Goal: Task Accomplishment & Management: Use online tool/utility

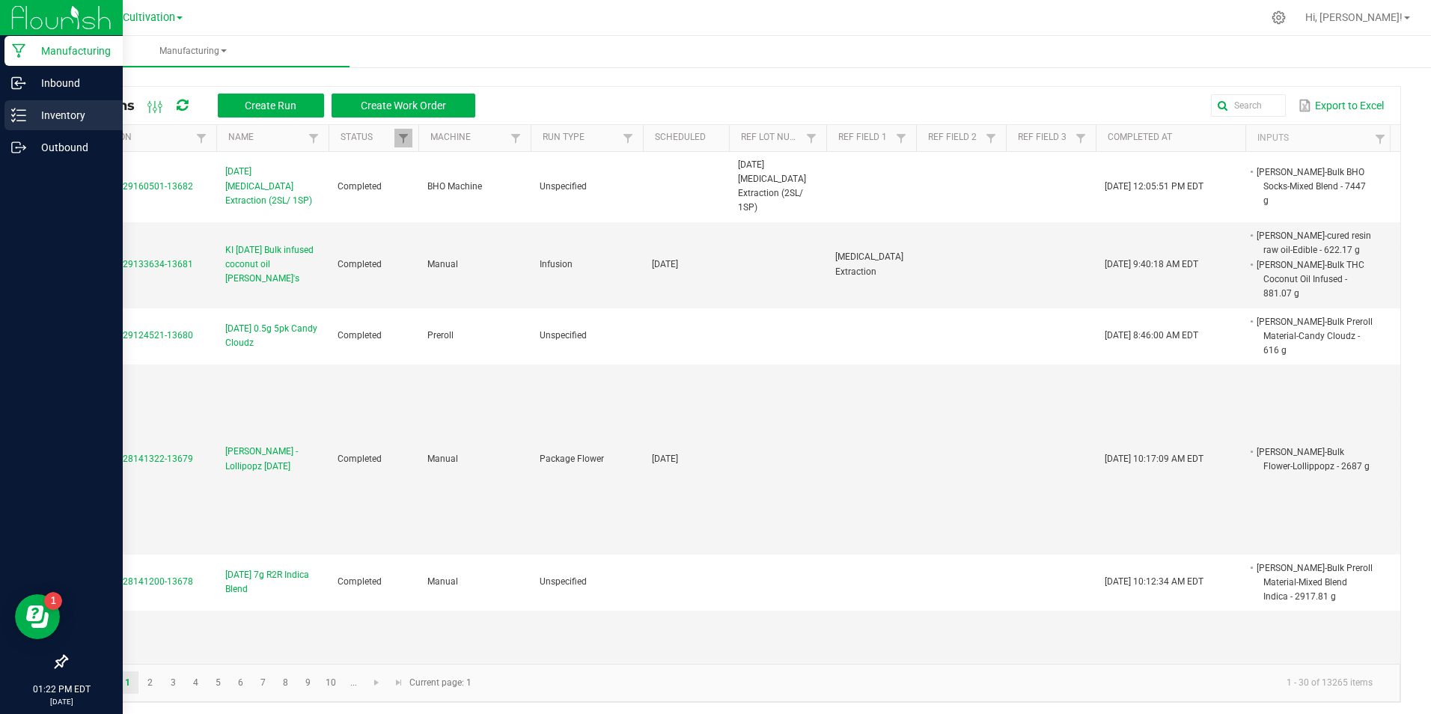
click at [10, 111] on div "Inventory" at bounding box center [63, 115] width 118 height 30
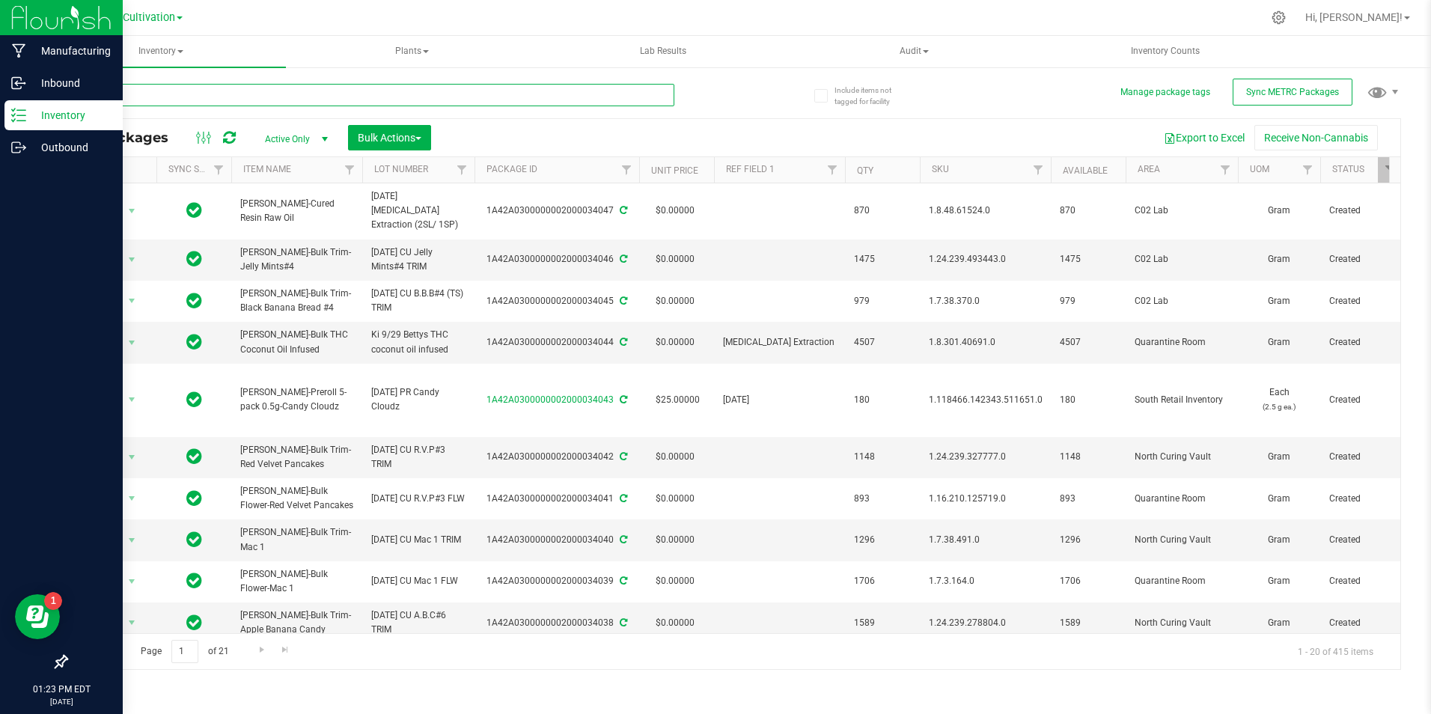
click at [288, 97] on input "text" at bounding box center [370, 95] width 608 height 22
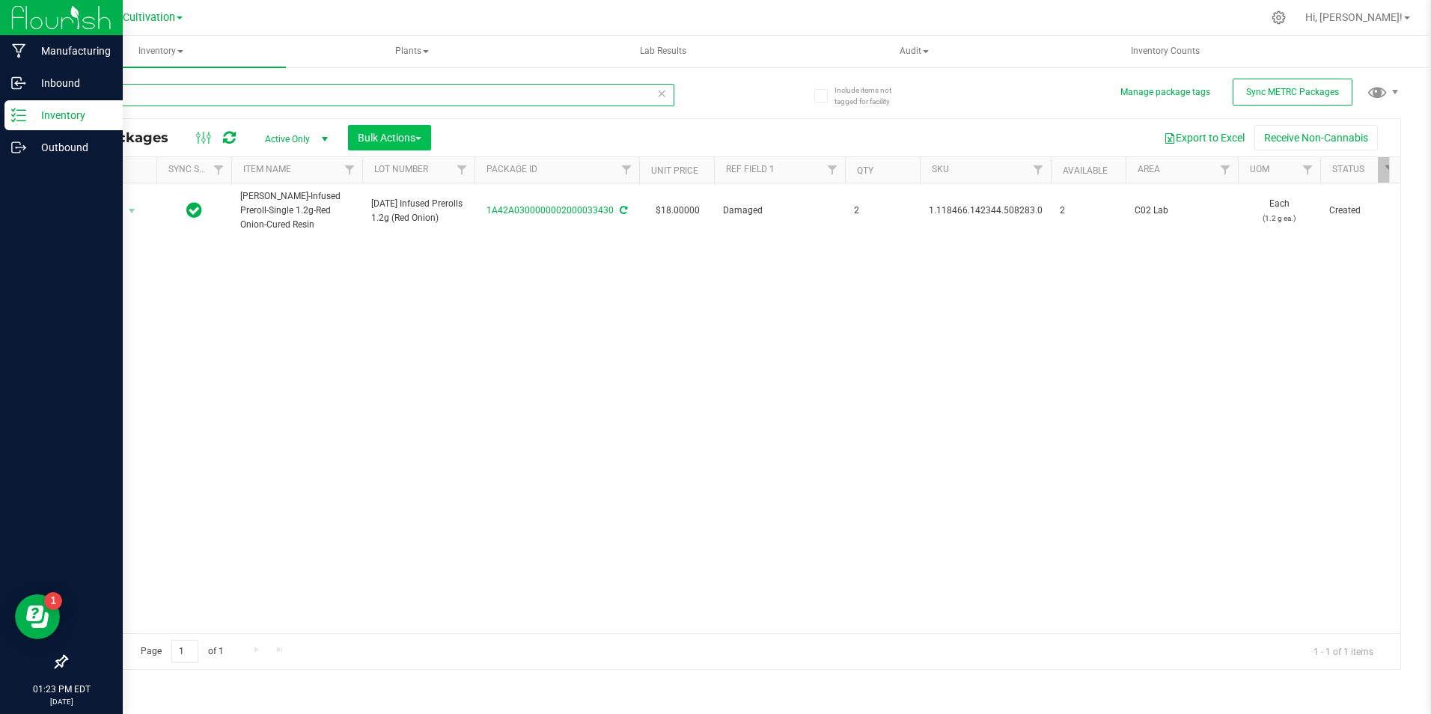
type input "33430"
click at [408, 133] on span "Bulk Actions" at bounding box center [390, 138] width 64 height 12
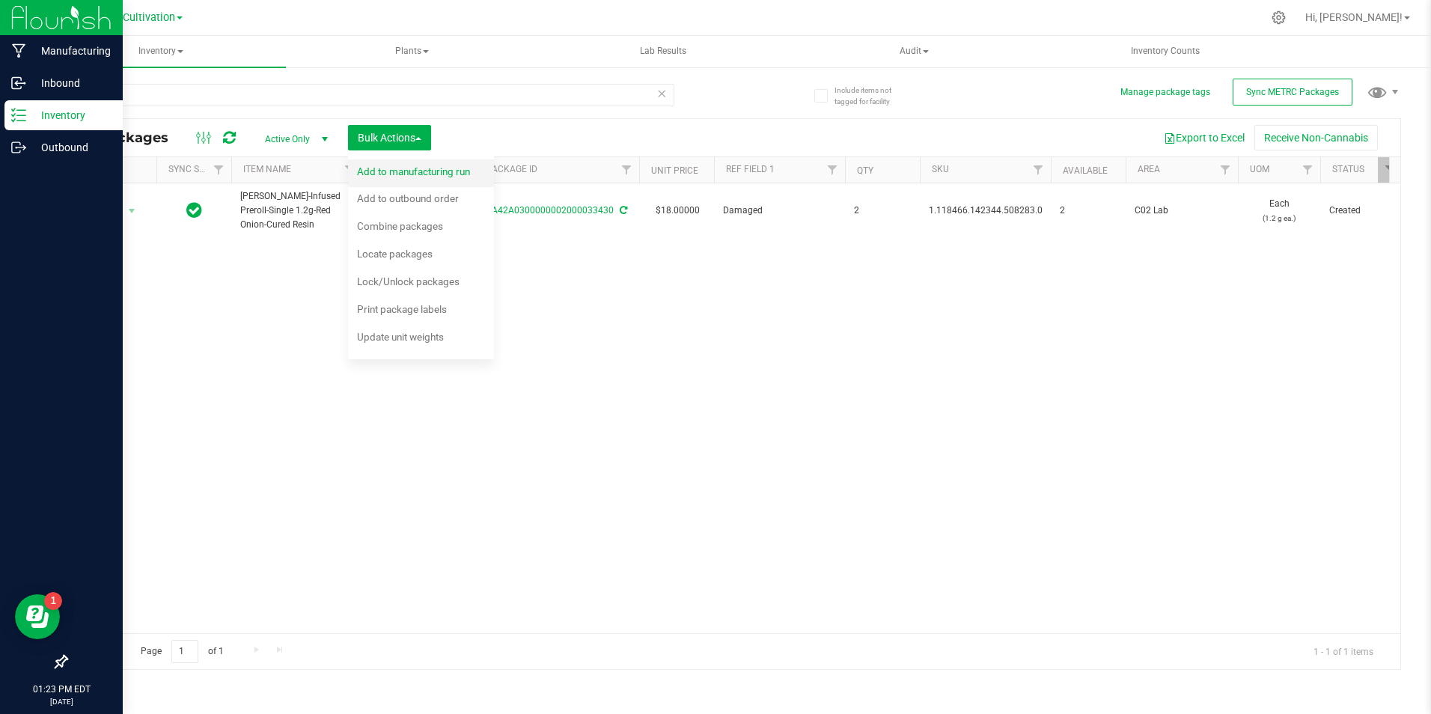
click at [424, 161] on ul "Add to manufacturing run Add to outbound order Combine packages Combine package…" at bounding box center [421, 256] width 146 height 206
click at [424, 162] on div "Add to manufacturing run" at bounding box center [423, 174] width 133 height 24
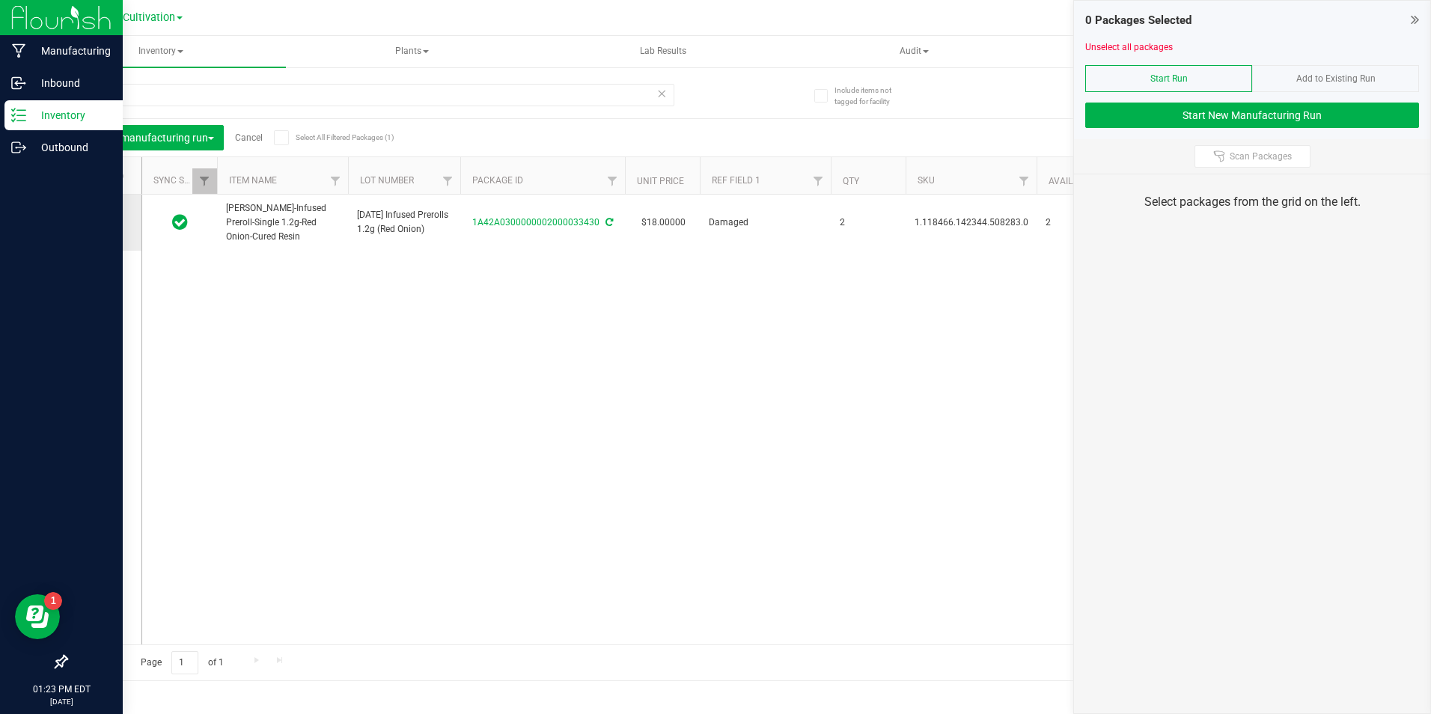
click at [99, 222] on icon at bounding box center [100, 222] width 10 height 0
click at [0, 0] on input "checkbox" at bounding box center [0, 0] width 0 height 0
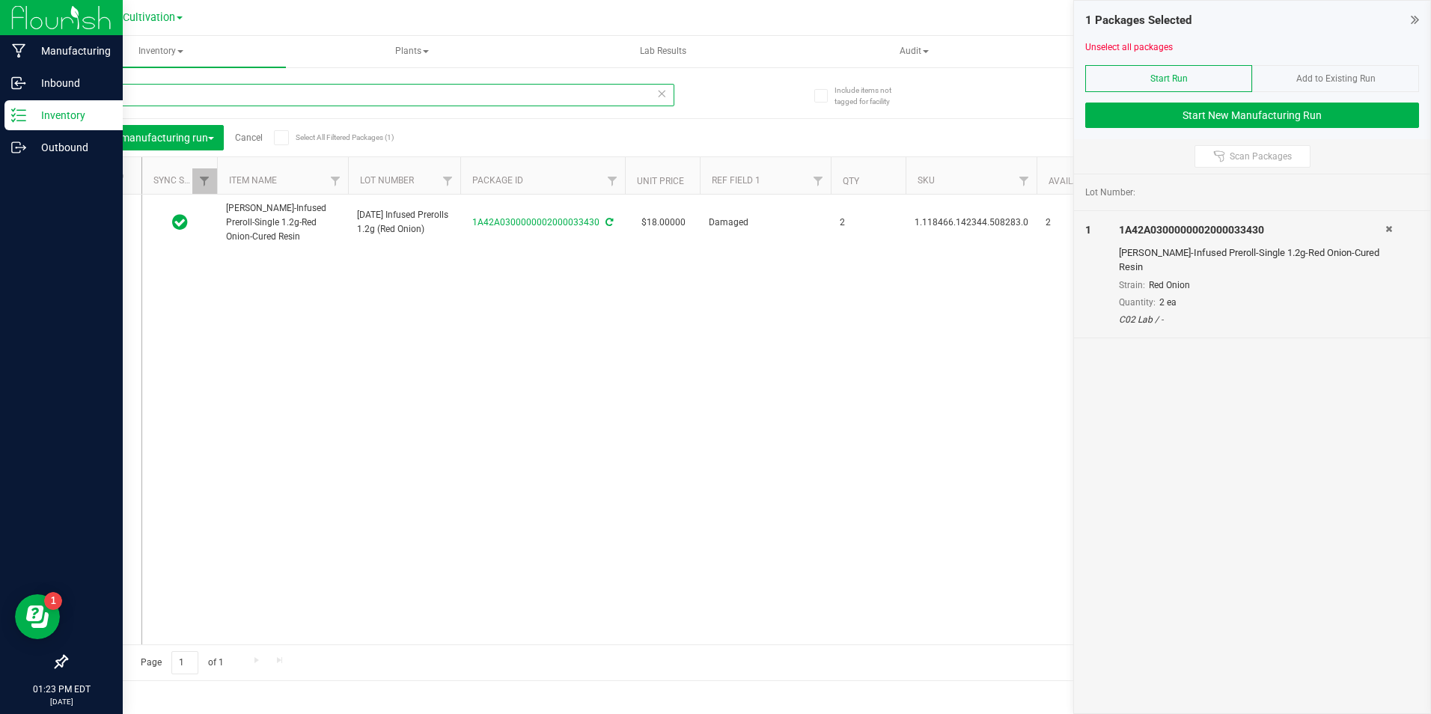
click at [140, 88] on input "33430" at bounding box center [370, 95] width 608 height 22
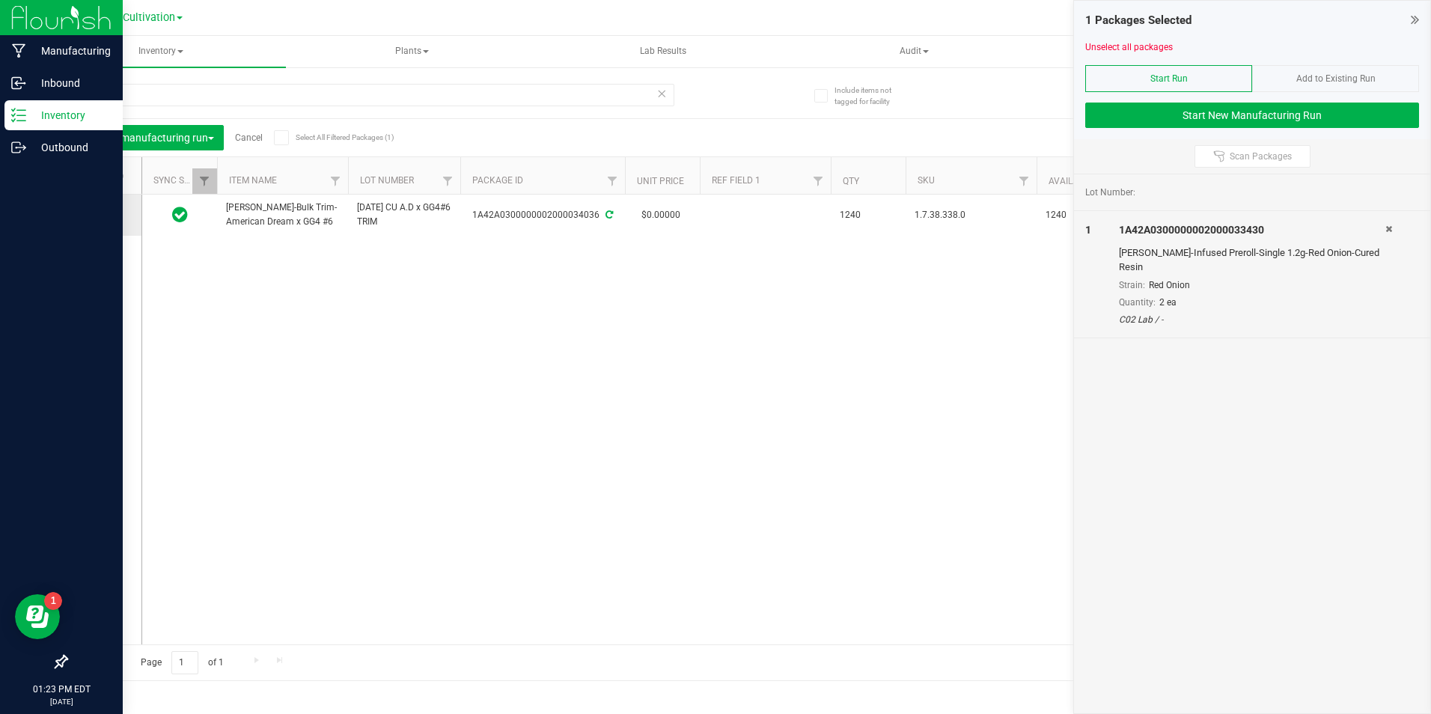
click at [97, 215] on icon at bounding box center [100, 215] width 10 height 0
click at [0, 0] on input "checkbox" at bounding box center [0, 0] width 0 height 0
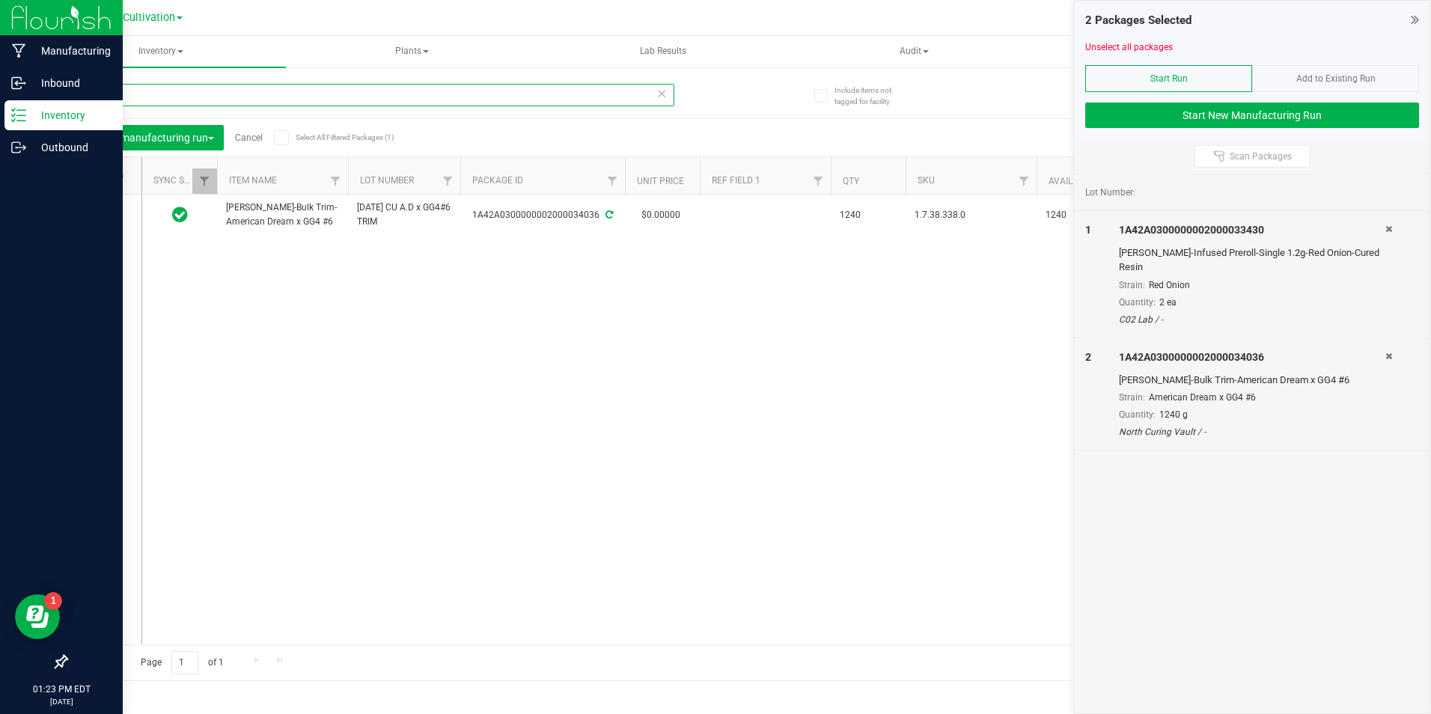
click at [124, 94] on input "34036" at bounding box center [370, 95] width 608 height 22
click at [102, 215] on icon at bounding box center [100, 215] width 10 height 0
click at [0, 0] on input "checkbox" at bounding box center [0, 0] width 0 height 0
click at [118, 92] on input "34038" at bounding box center [370, 95] width 608 height 22
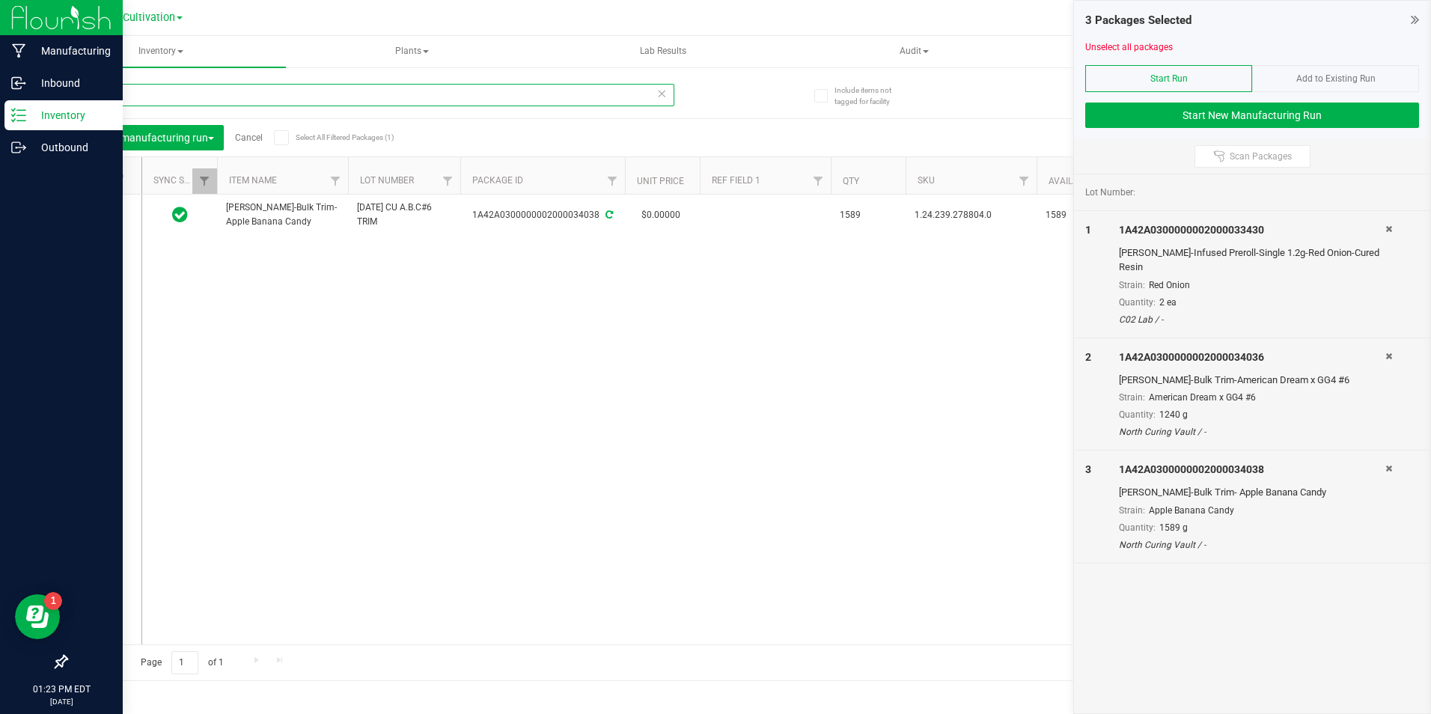
click at [118, 92] on input "34038" at bounding box center [370, 95] width 608 height 22
click at [99, 211] on icon at bounding box center [100, 211] width 10 height 0
click at [0, 0] on input "checkbox" at bounding box center [0, 0] width 0 height 0
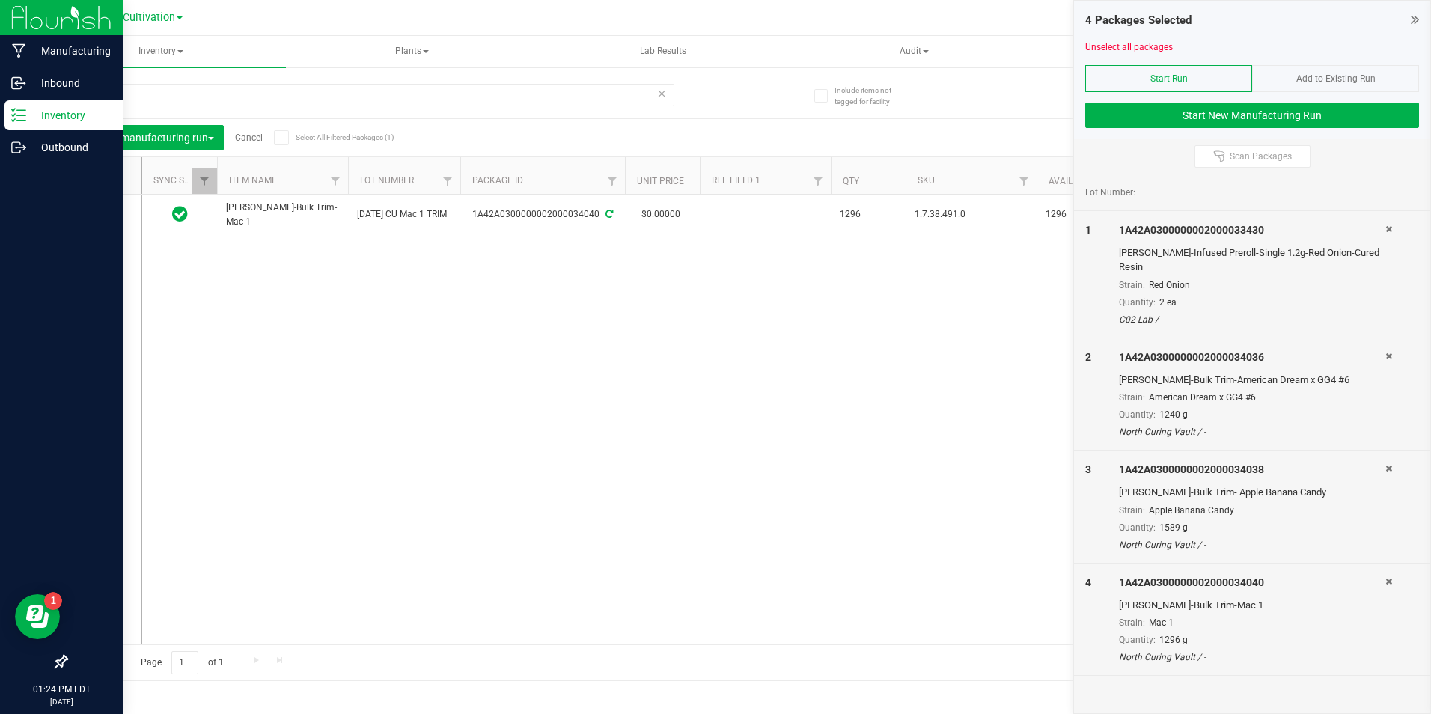
click at [144, 82] on div "34040" at bounding box center [399, 94] width 667 height 48
click at [140, 93] on input "34040" at bounding box center [370, 95] width 608 height 22
drag, startPoint x: 107, startPoint y: 224, endPoint x: 105, endPoint y: 211, distance: 13.6
click at [105, 211] on span at bounding box center [101, 214] width 15 height 15
click at [0, 0] on input "checkbox" at bounding box center [0, 0] width 0 height 0
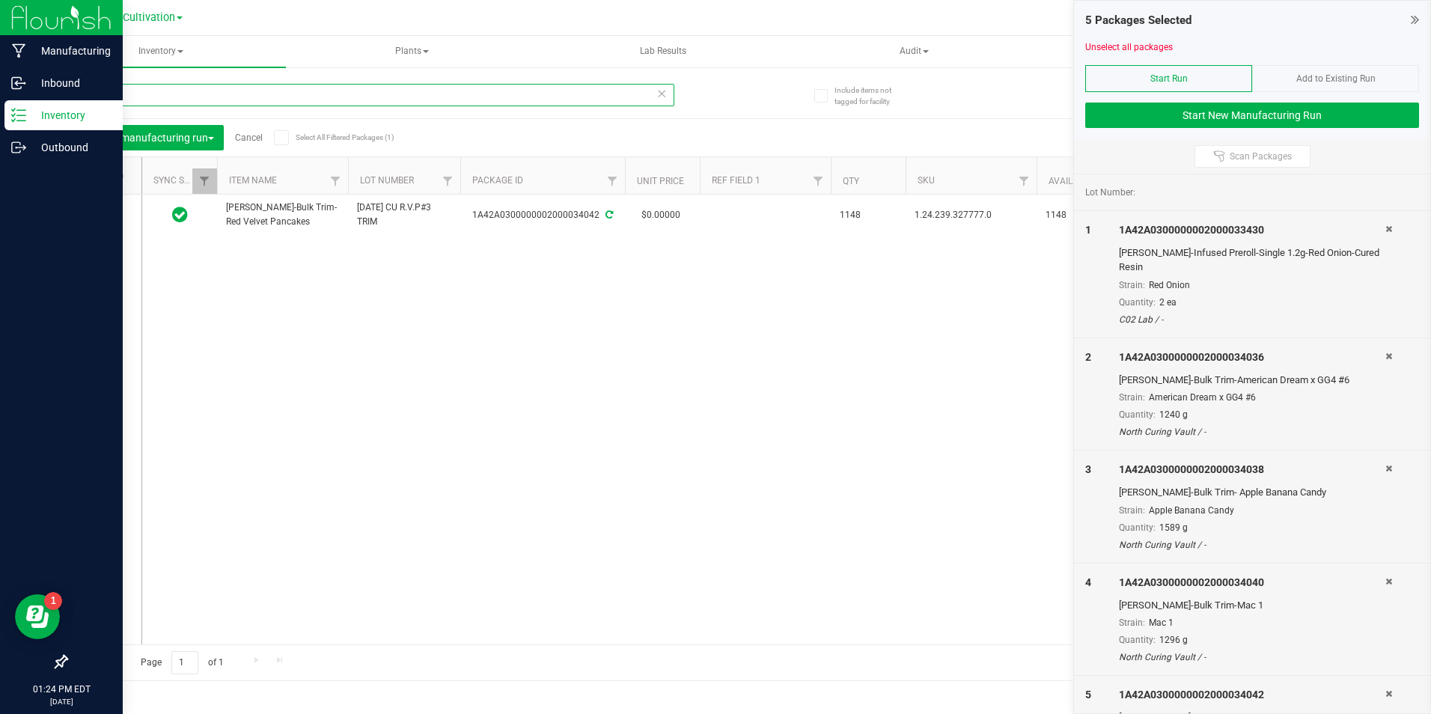
click at [130, 85] on input "34042" at bounding box center [370, 95] width 608 height 22
click at [100, 215] on icon at bounding box center [100, 215] width 10 height 0
click at [0, 0] on input "checkbox" at bounding box center [0, 0] width 0 height 0
click at [133, 97] on input "34045" at bounding box center [370, 95] width 608 height 22
type input "34046"
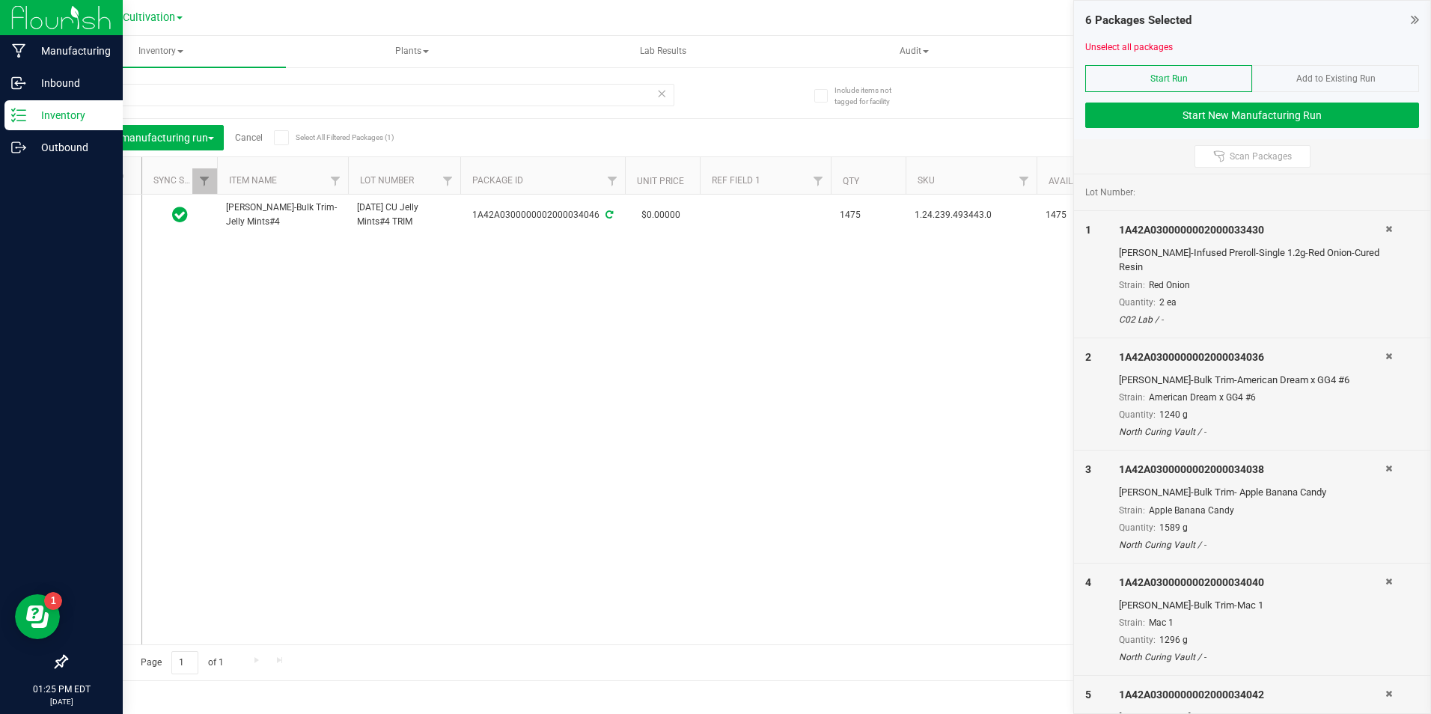
click at [105, 212] on span at bounding box center [101, 214] width 15 height 15
click at [0, 0] on input "checkbox" at bounding box center [0, 0] width 0 height 0
click at [1139, 111] on button "Start New Manufacturing Run" at bounding box center [1252, 114] width 334 height 25
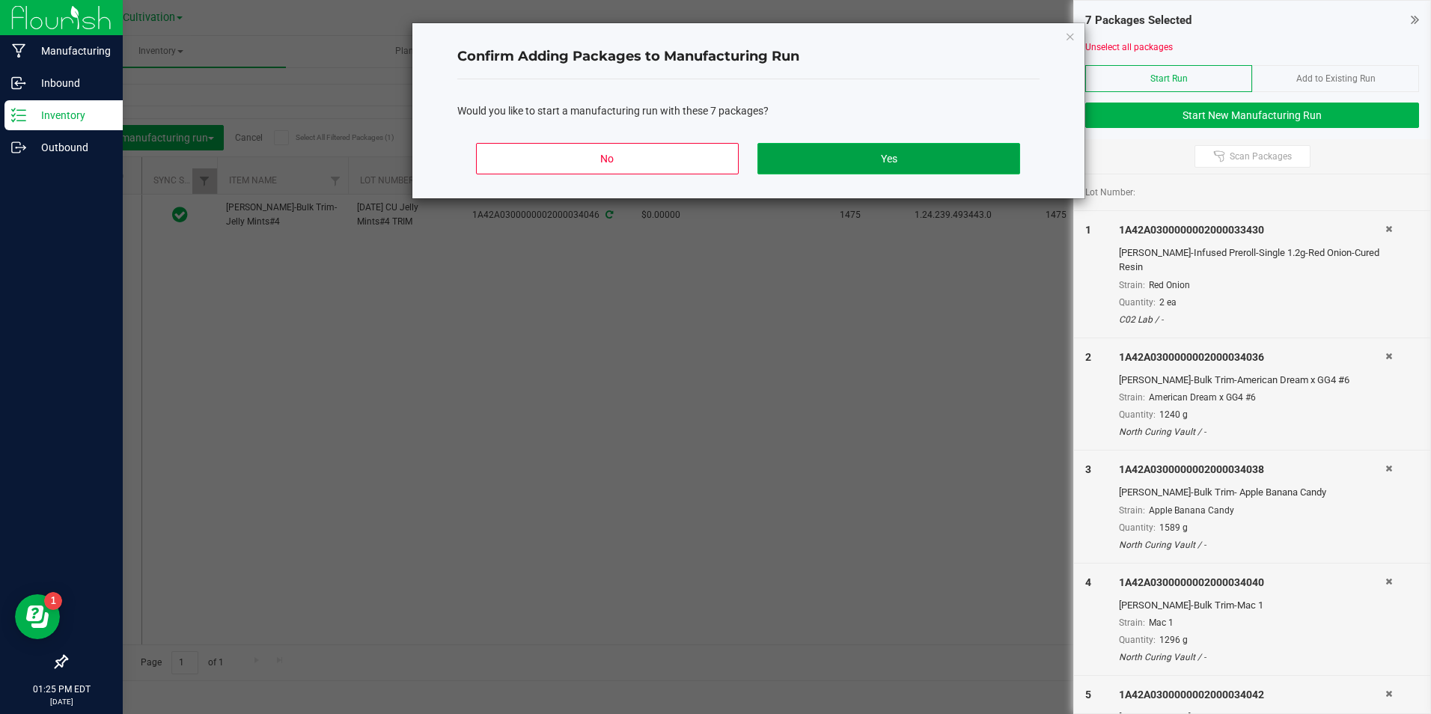
click at [1006, 159] on button "Yes" at bounding box center [888, 158] width 262 height 31
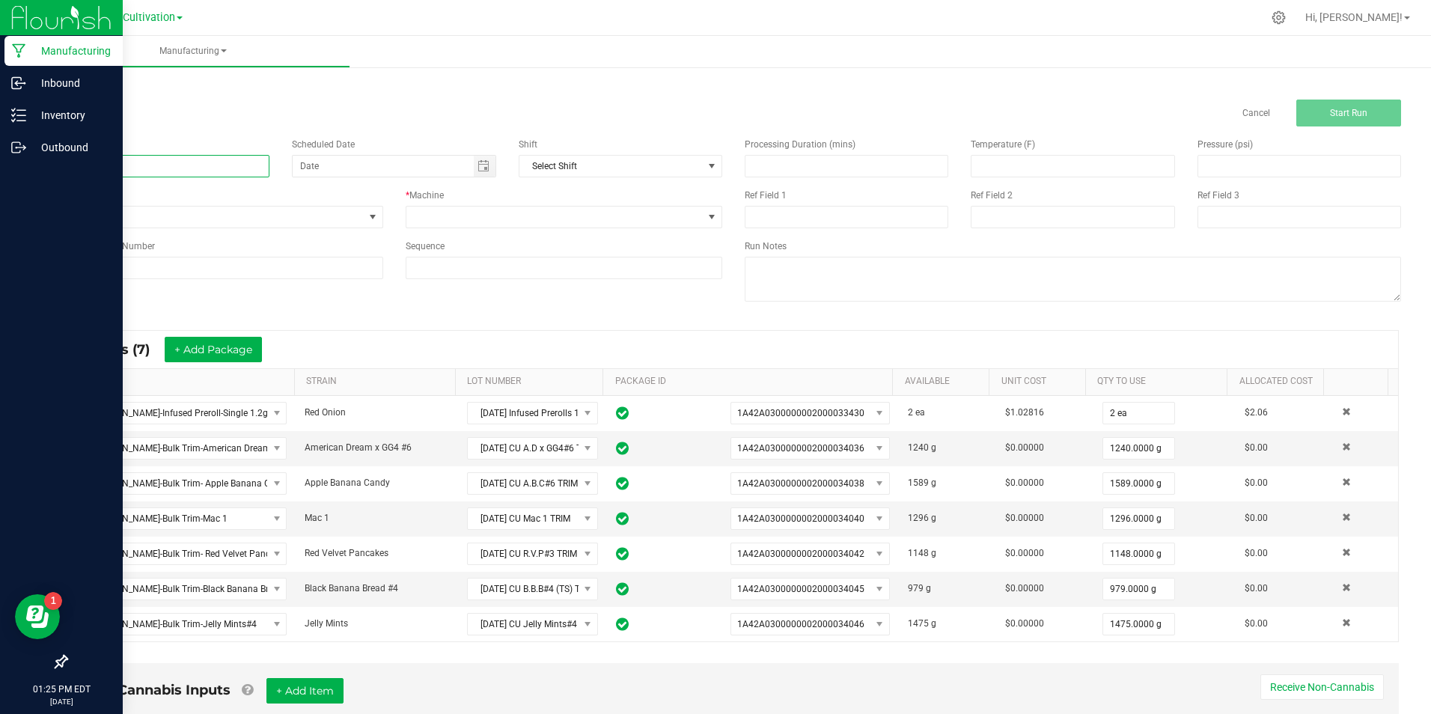
click at [153, 160] on input at bounding box center [168, 166] width 204 height 22
type input "[DATE] [MEDICAL_DATA] Extraction Material (4)"
click at [0, 166] on html "Manufacturing Inbound Inventory Outbound 01:25 PM EDT [DATE] 09/29 Cultivation …" at bounding box center [715, 357] width 1431 height 714
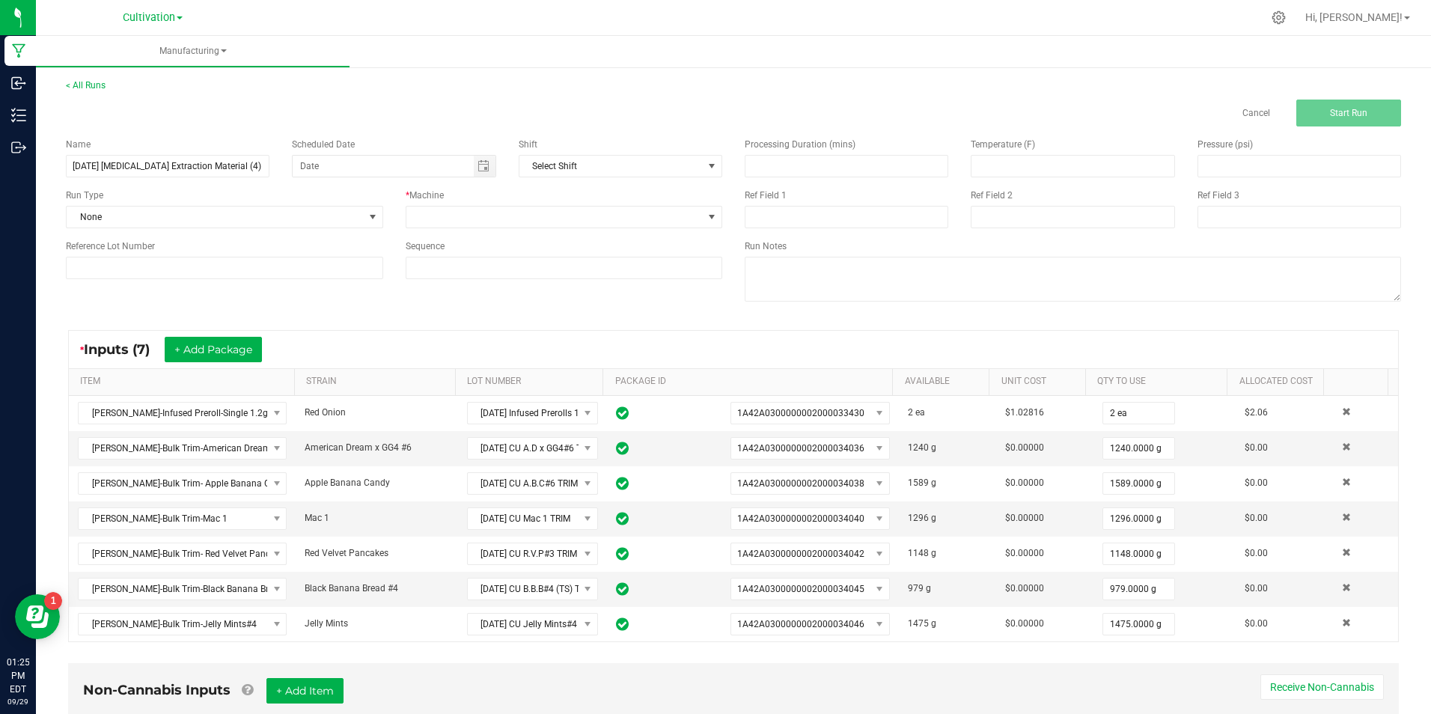
click at [230, 132] on div "Name [DATE] [MEDICAL_DATA] Extraction Material (4) Scheduled Date Shift Select …" at bounding box center [394, 208] width 679 height 164
click at [171, 167] on input "[DATE] [MEDICAL_DATA] Extraction Material (4)" at bounding box center [168, 166] width 204 height 22
drag, startPoint x: 171, startPoint y: 167, endPoint x: 274, endPoint y: 96, distance: 125.3
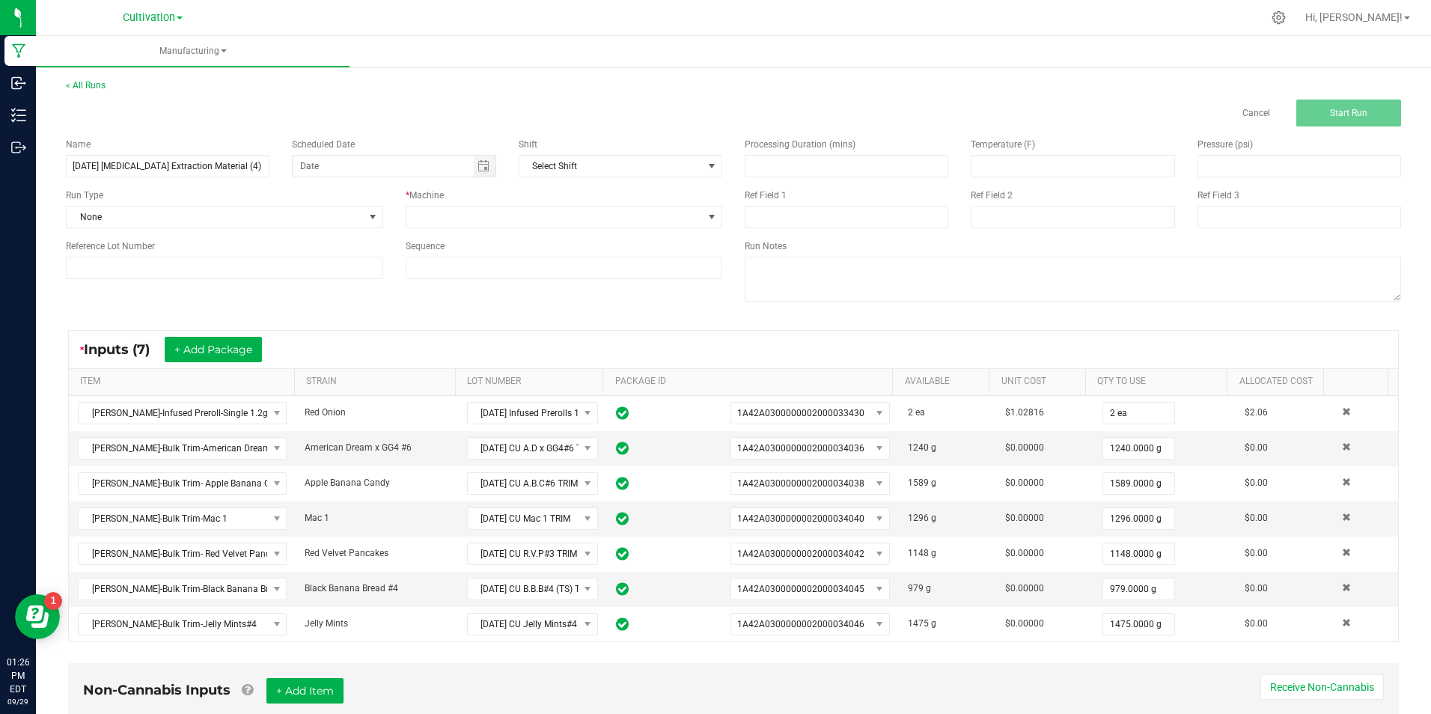
click at [274, 96] on div "< All Runs Cancel Start Run" at bounding box center [733, 103] width 1335 height 48
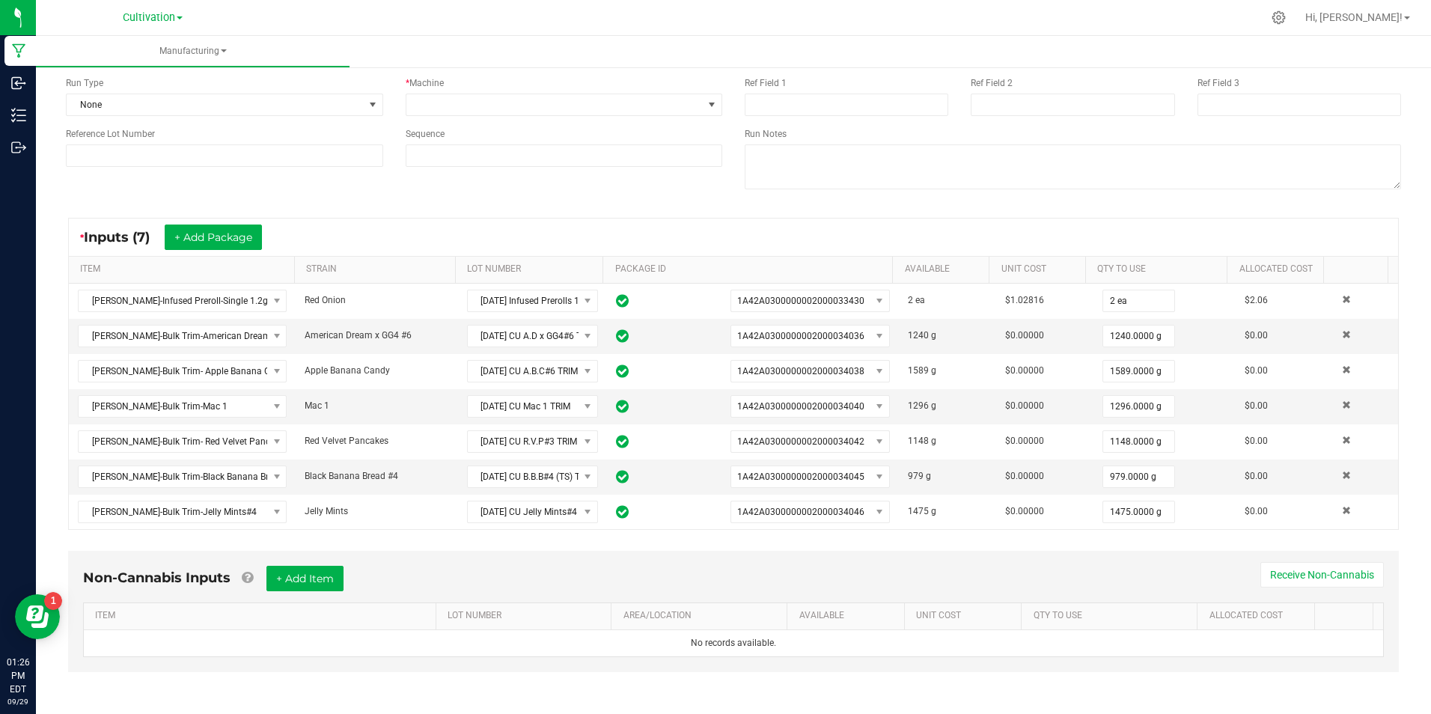
scroll to position [114, 0]
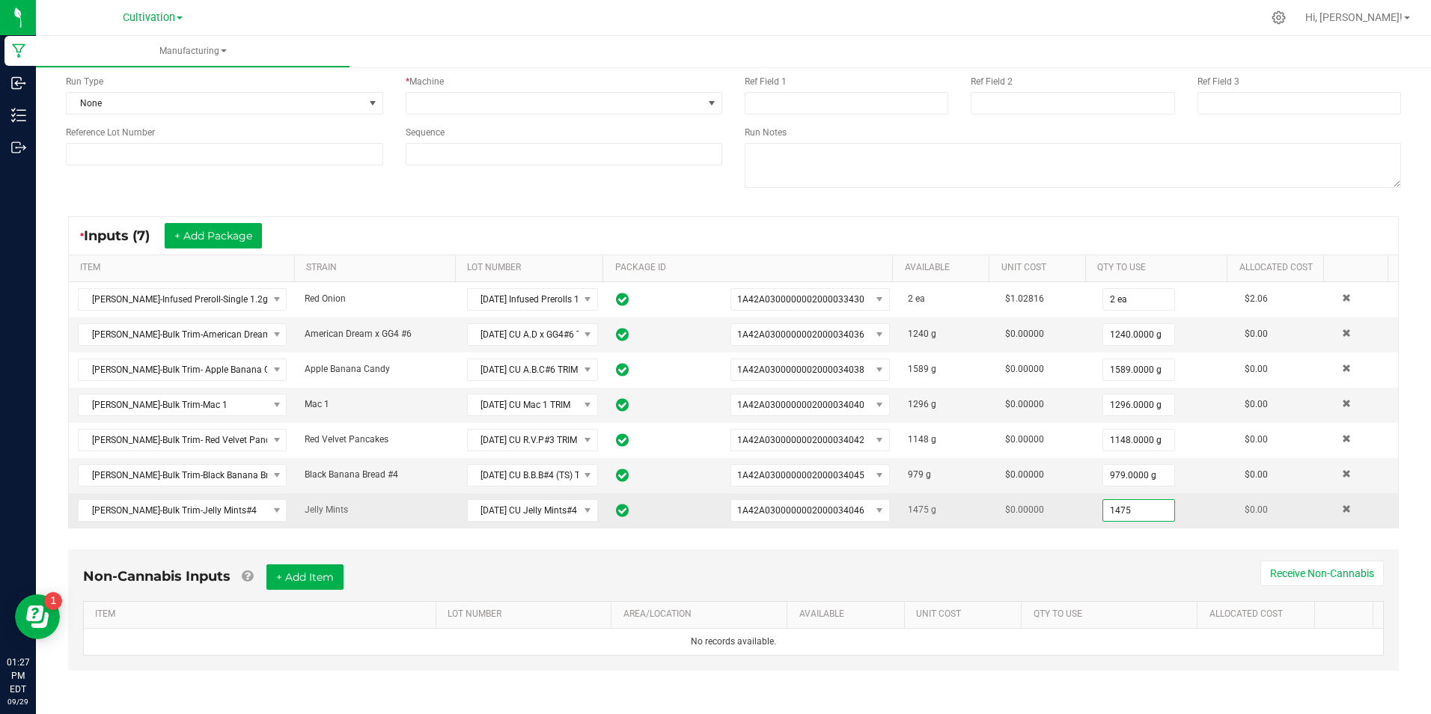
click at [1124, 508] on input "1475" at bounding box center [1138, 510] width 71 height 21
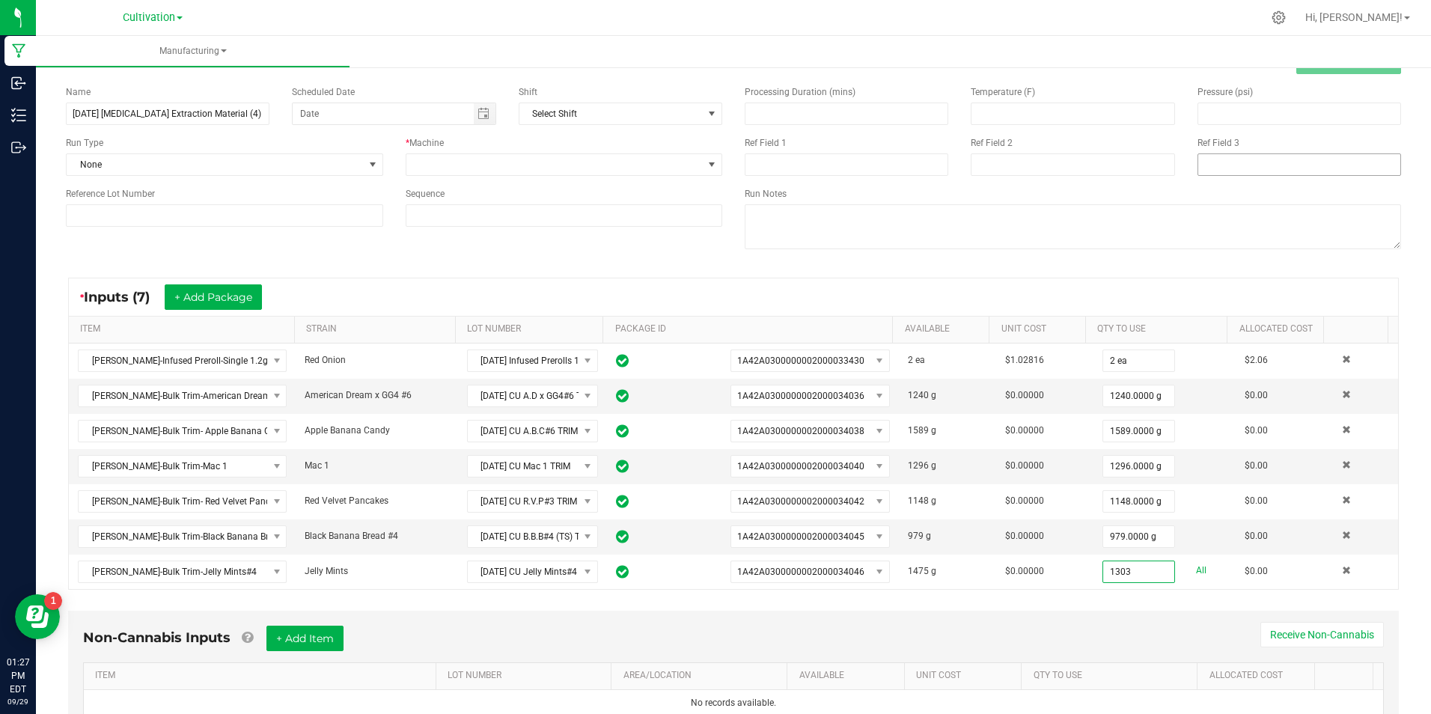
scroll to position [0, 0]
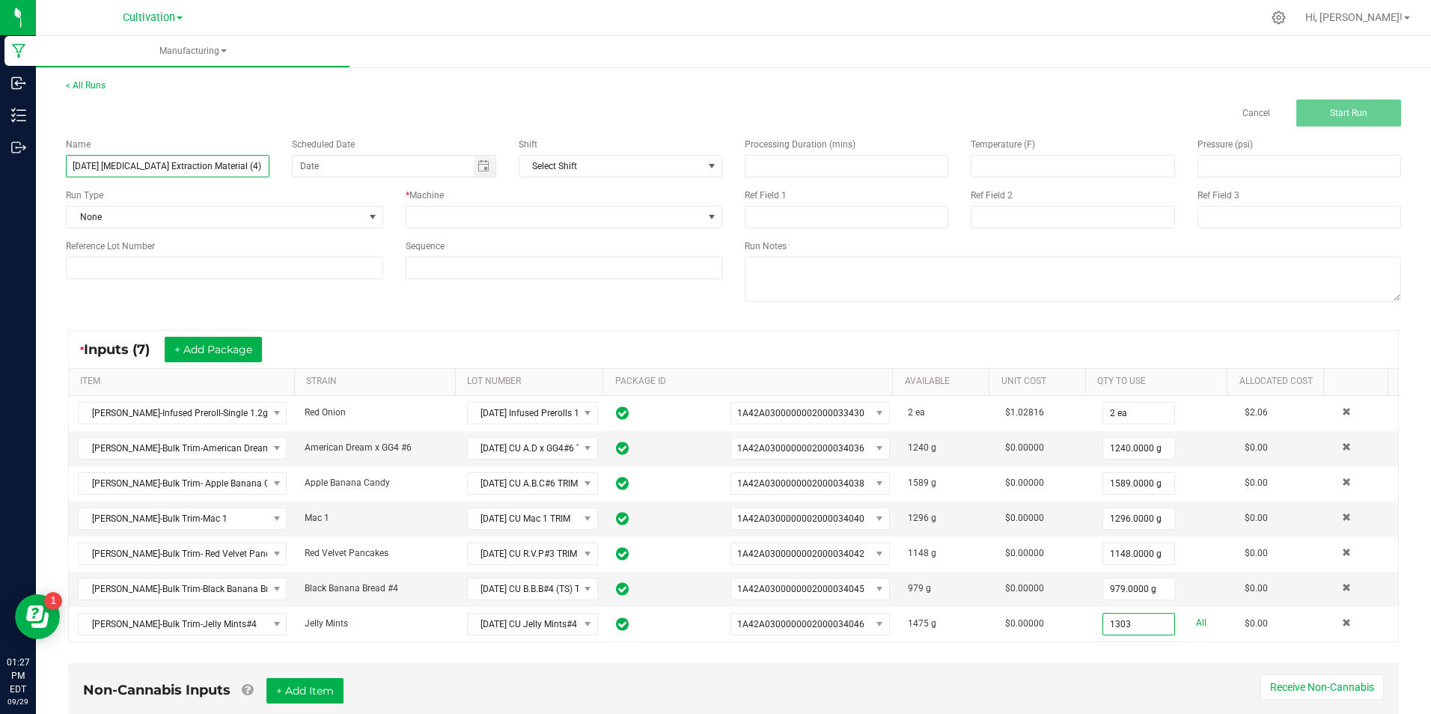
type input "1303.0000 g"
click at [215, 166] on input "[DATE] [MEDICAL_DATA] Extraction Material (4)" at bounding box center [168, 166] width 204 height 22
click at [270, 266] on input at bounding box center [224, 268] width 317 height 22
paste input "[DATE] [MEDICAL_DATA] Extraction (2SL/ 1SP)"
click at [242, 172] on input "[DATE] [MEDICAL_DATA] Extraction Material (4)" at bounding box center [168, 166] width 204 height 22
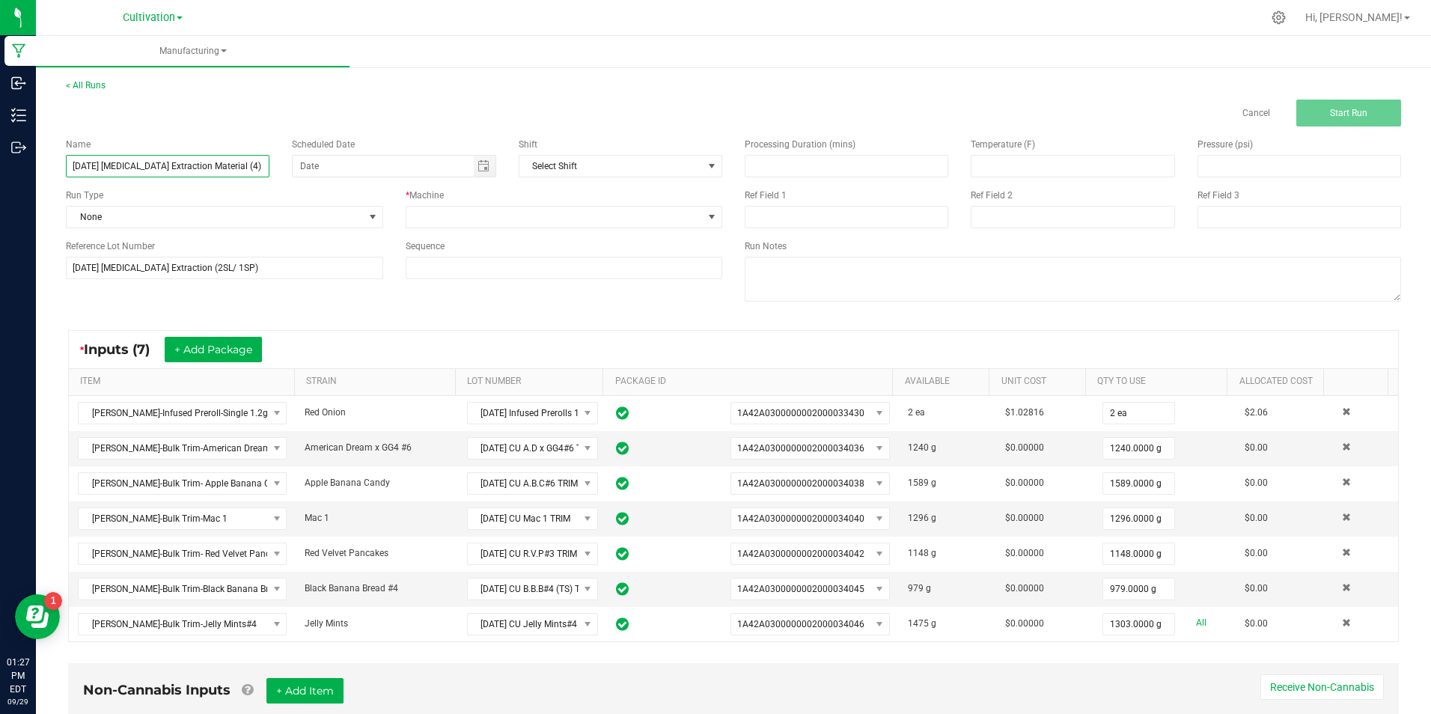
click at [242, 172] on input "[DATE] [MEDICAL_DATA] Extraction Material (4)" at bounding box center [168, 166] width 204 height 22
click at [225, 272] on input "[DATE] [MEDICAL_DATA] Extraction (2SL/ 1SP)" at bounding box center [224, 268] width 317 height 22
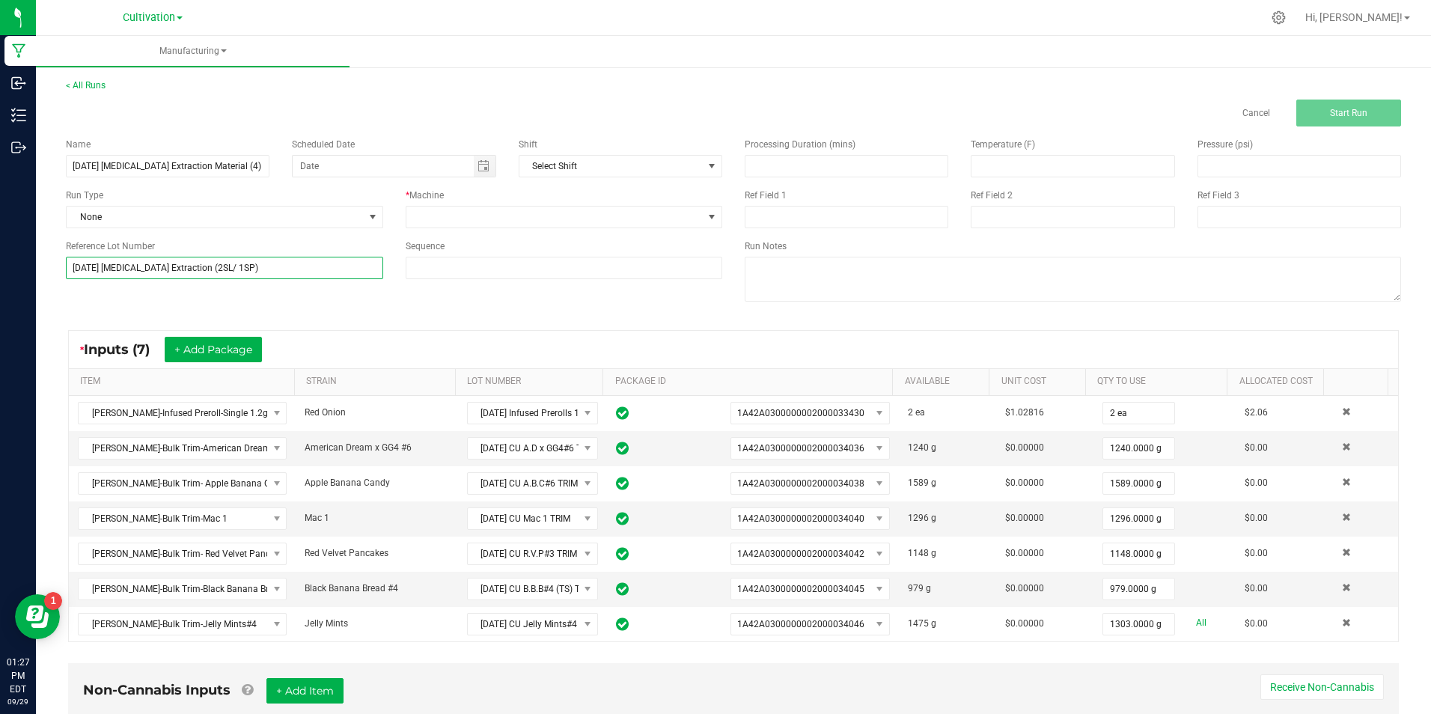
click at [225, 272] on input "[DATE] [MEDICAL_DATA] Extraction (2SL/ 1SP)" at bounding box center [224, 268] width 317 height 22
paste input "9/25 [MEDICAL_DATA] Extraction Material (4"
type input "[DATE] [MEDICAL_DATA] Extraction Material (4)"
click at [417, 224] on span at bounding box center [554, 216] width 297 height 21
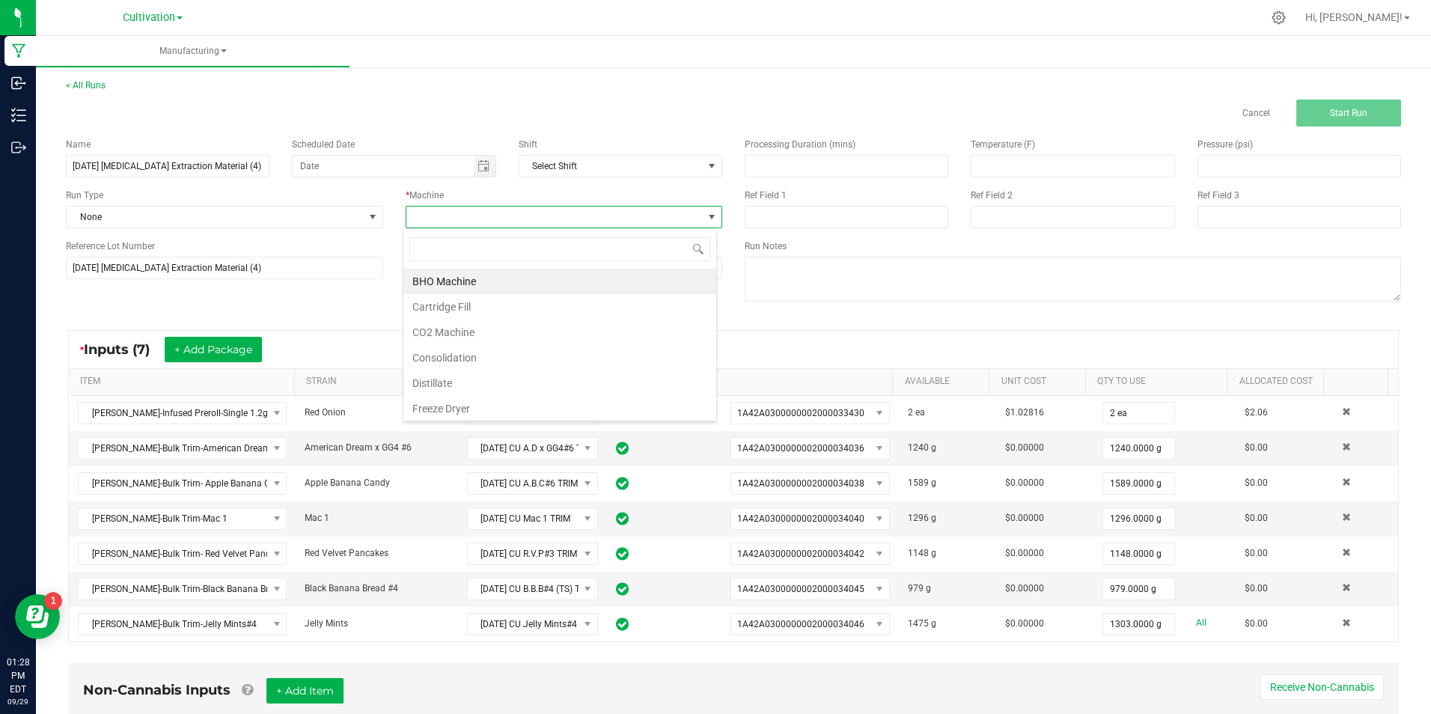
scroll to position [22, 314]
click at [466, 356] on li "Consolidation" at bounding box center [559, 357] width 313 height 25
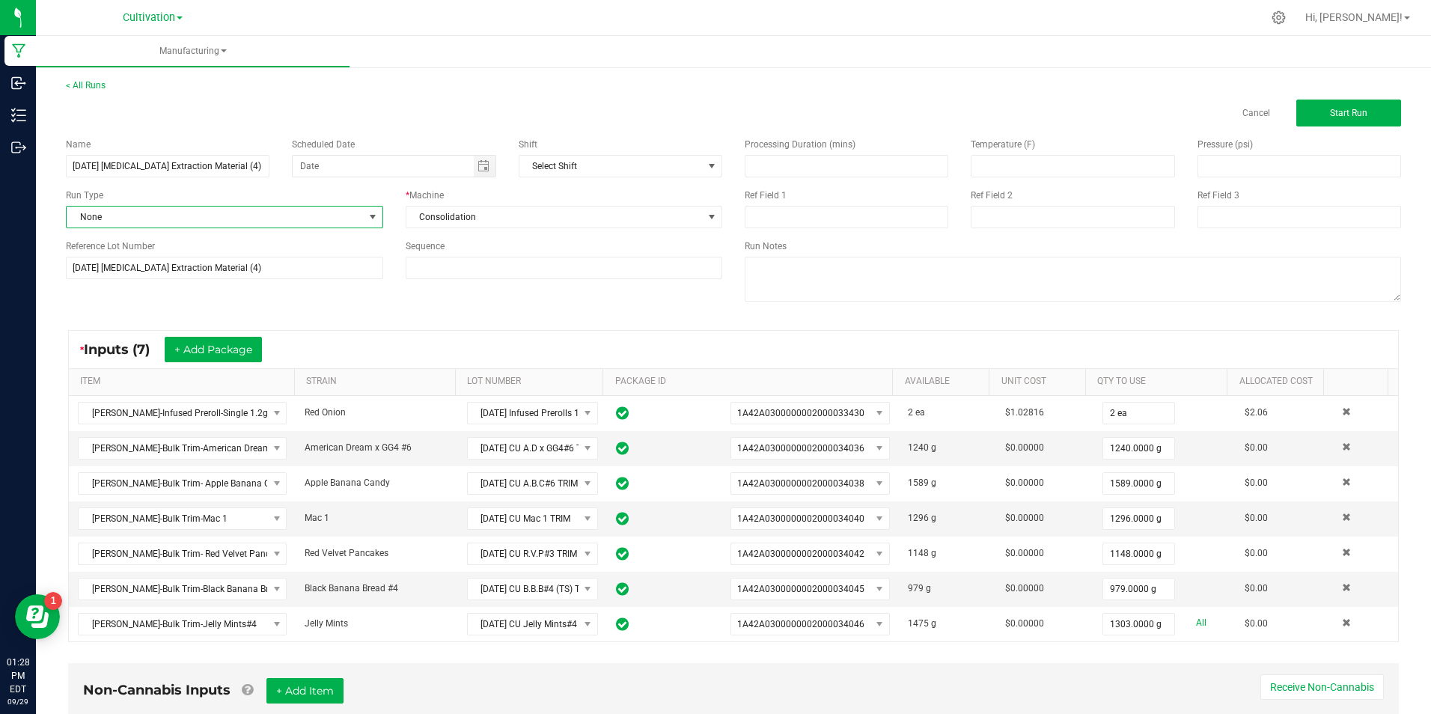
click at [358, 224] on span "None" at bounding box center [215, 216] width 297 height 21
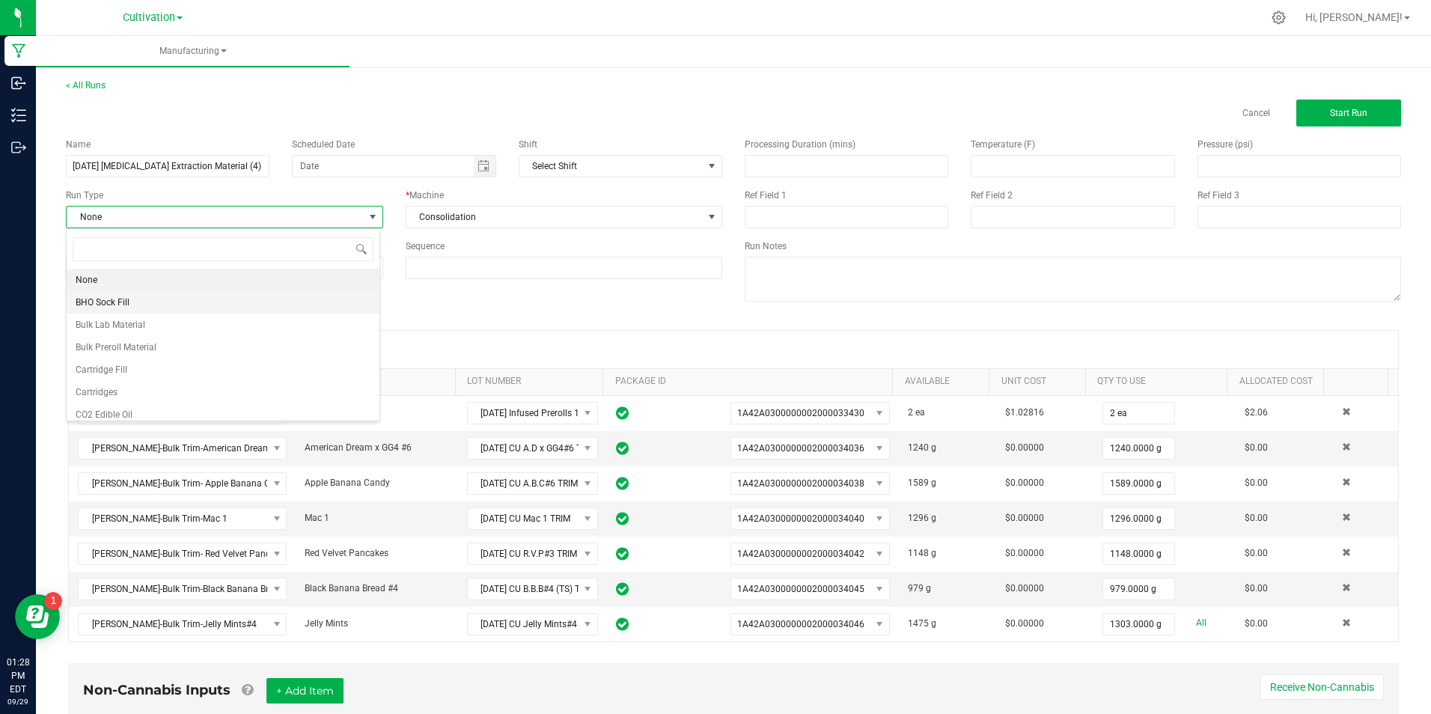
click at [212, 305] on li "BHO Sock Fill" at bounding box center [223, 302] width 313 height 22
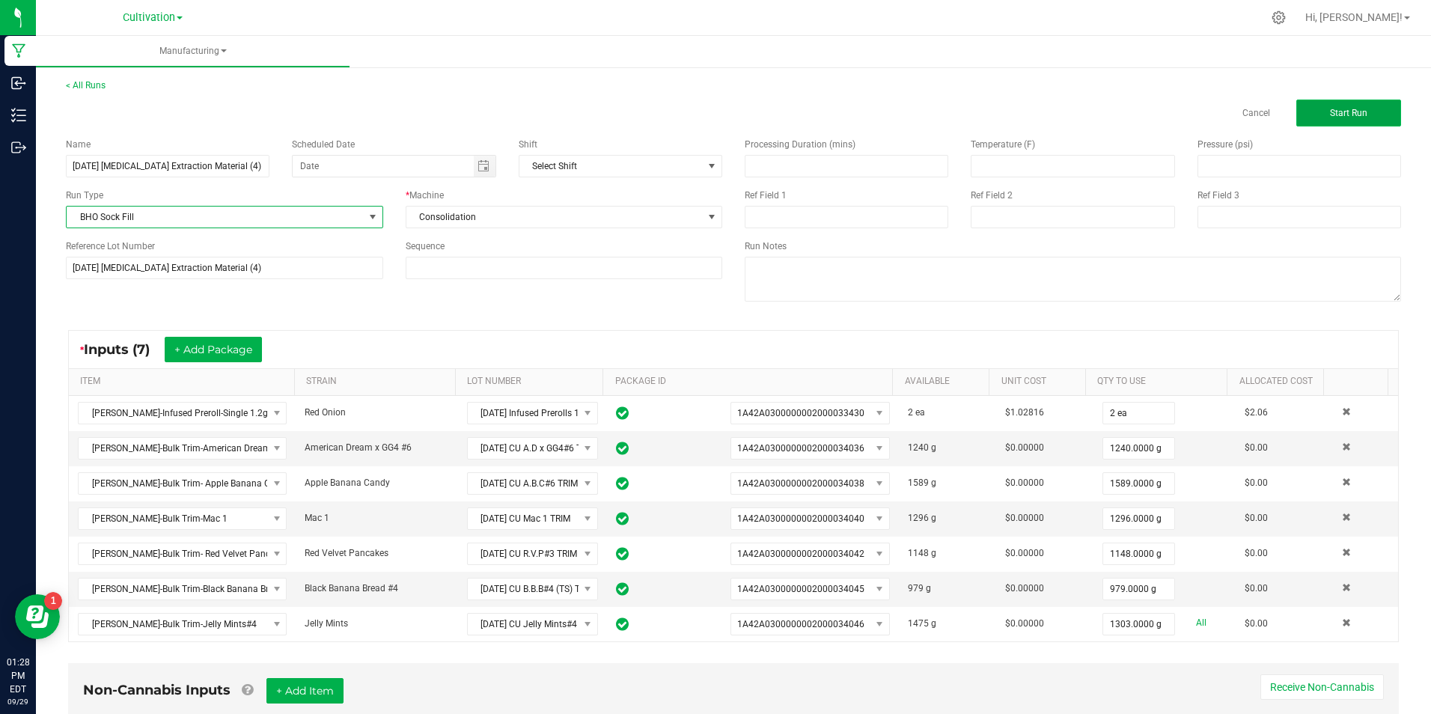
click at [1300, 109] on button "Start Run" at bounding box center [1348, 113] width 105 height 27
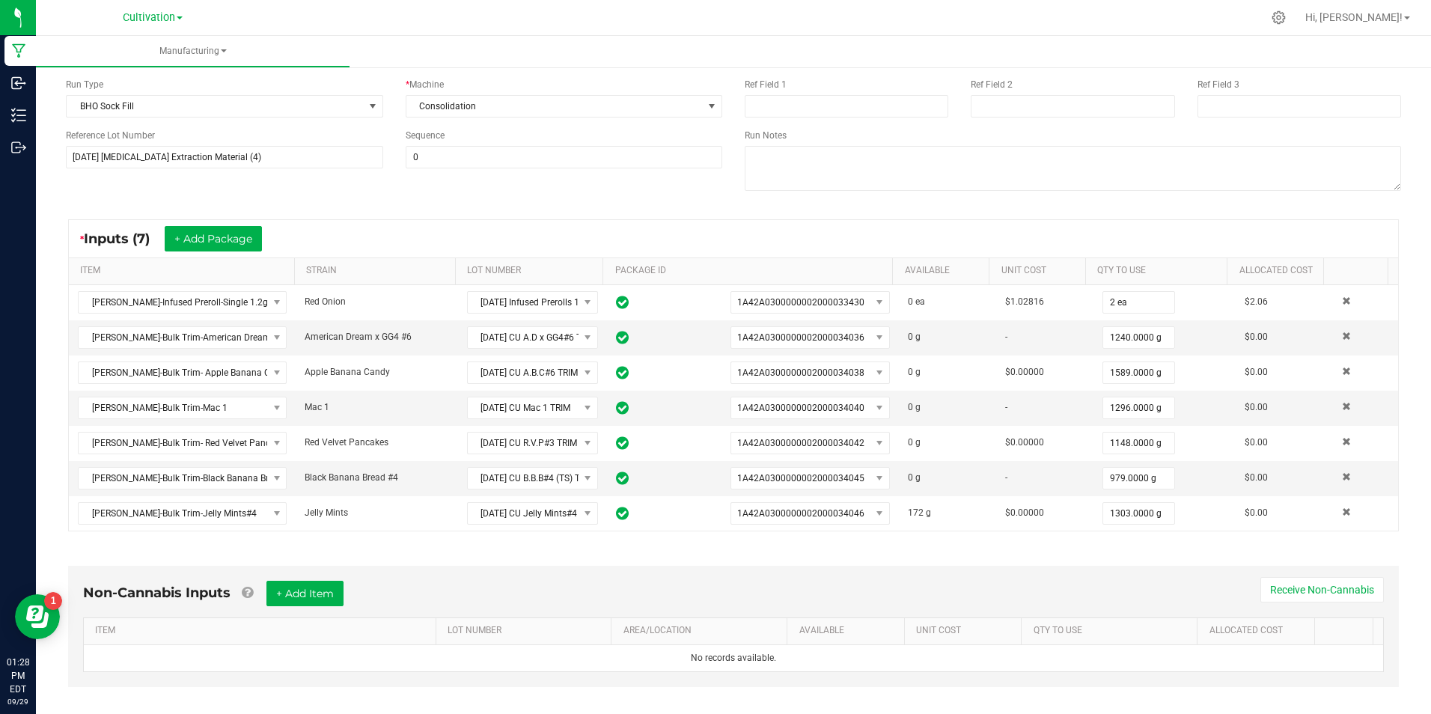
scroll to position [420, 0]
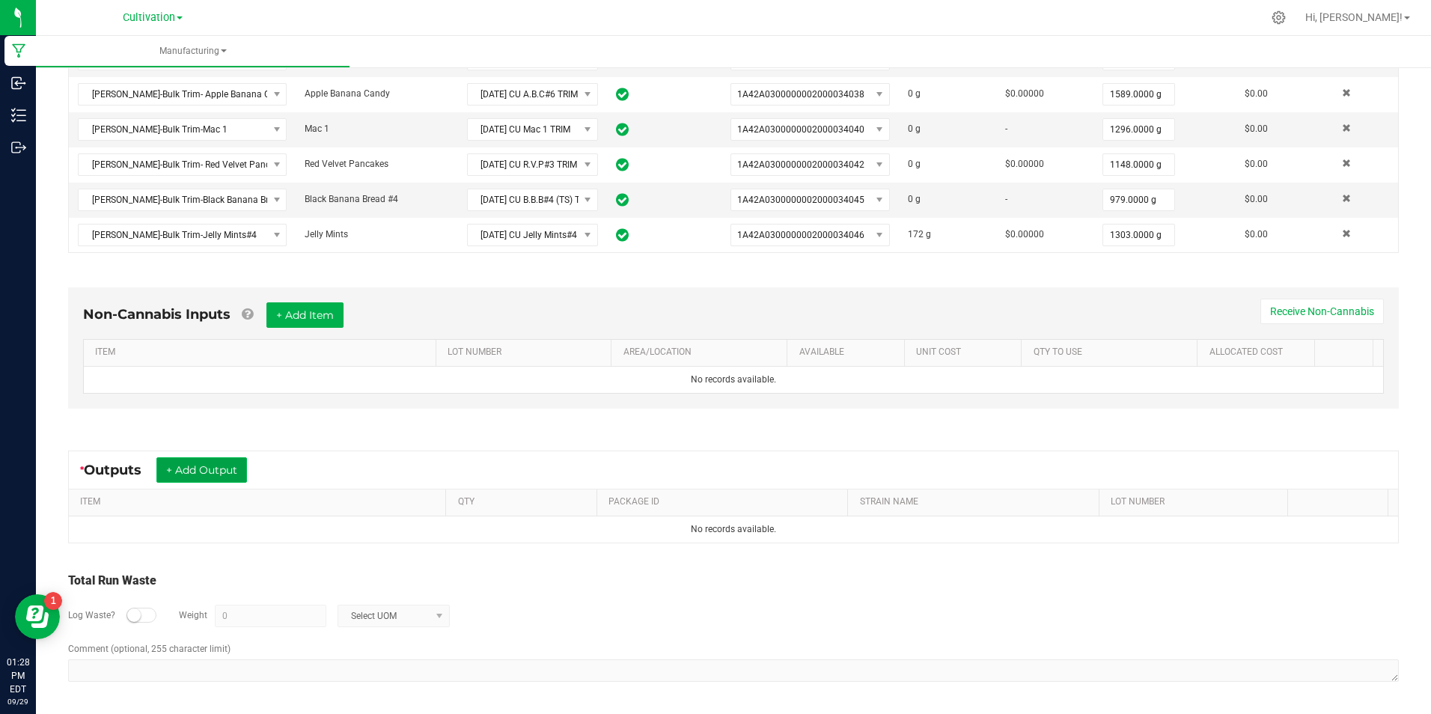
click at [210, 468] on button "+ Add Output" at bounding box center [201, 469] width 91 height 25
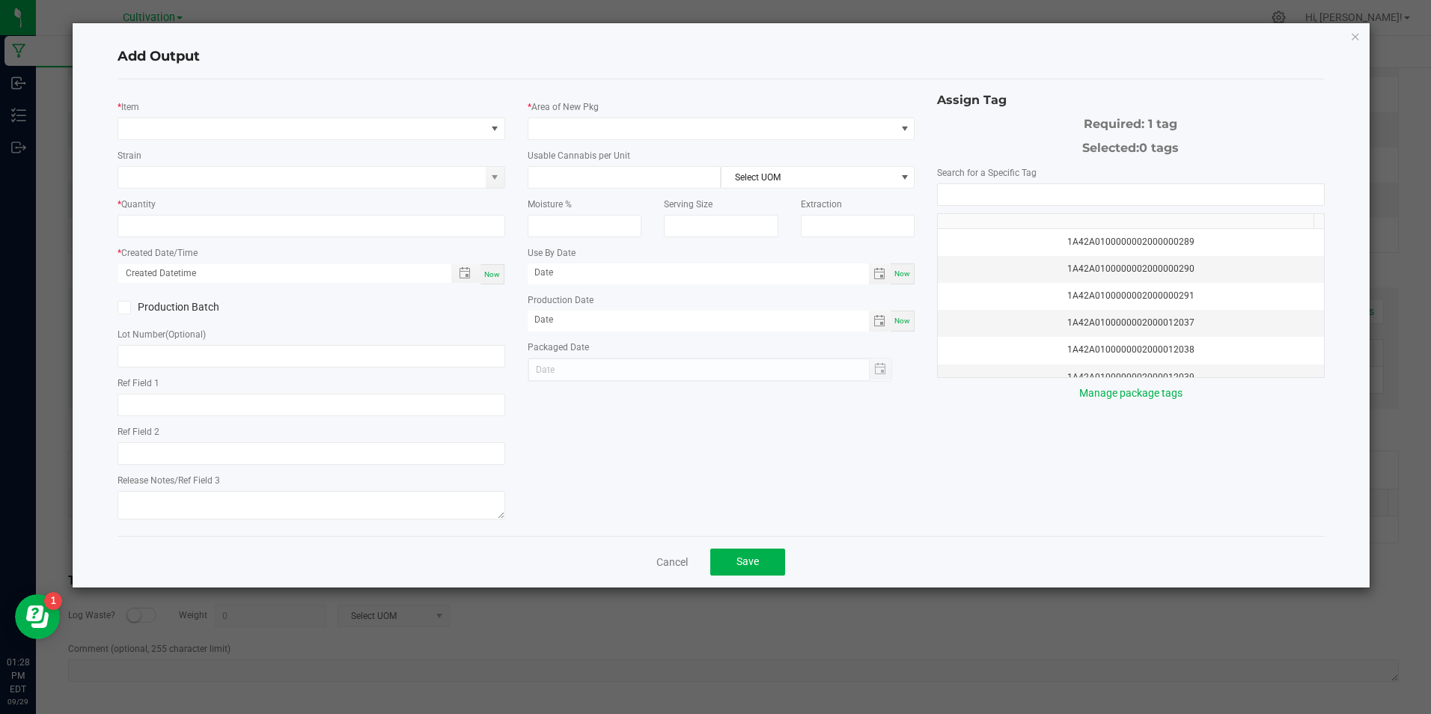
type input "Damaged"
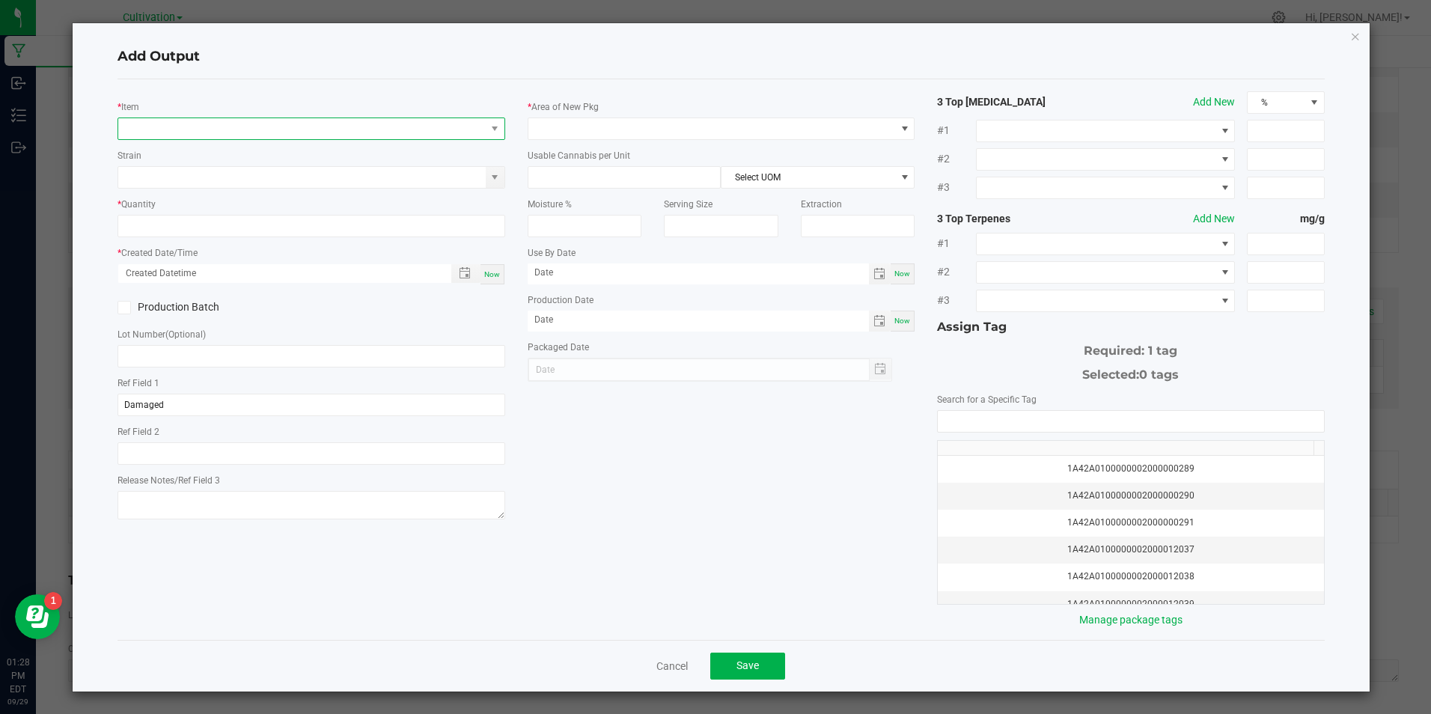
click at [233, 121] on span "NO DATA FOUND" at bounding box center [301, 128] width 367 height 21
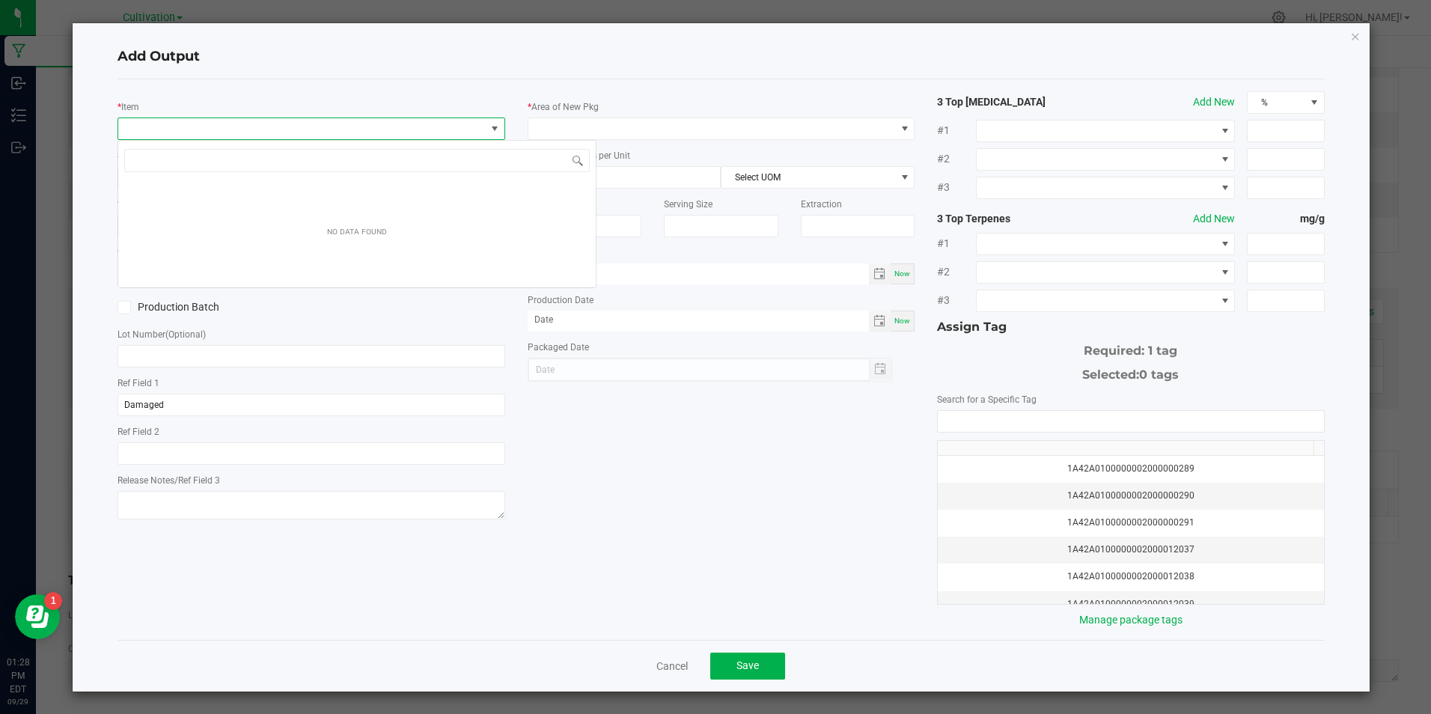
scroll to position [22, 384]
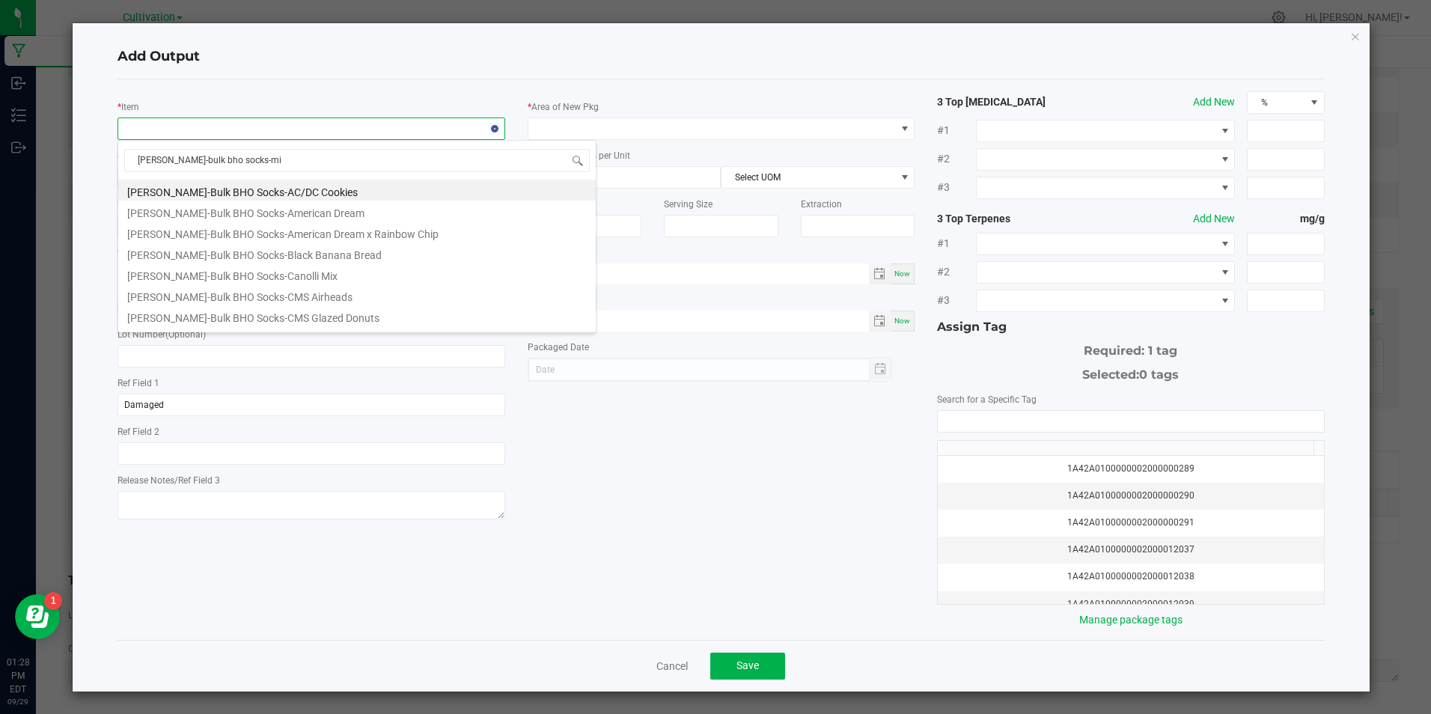
type input "[PERSON_NAME]-bulk bho socks-mix"
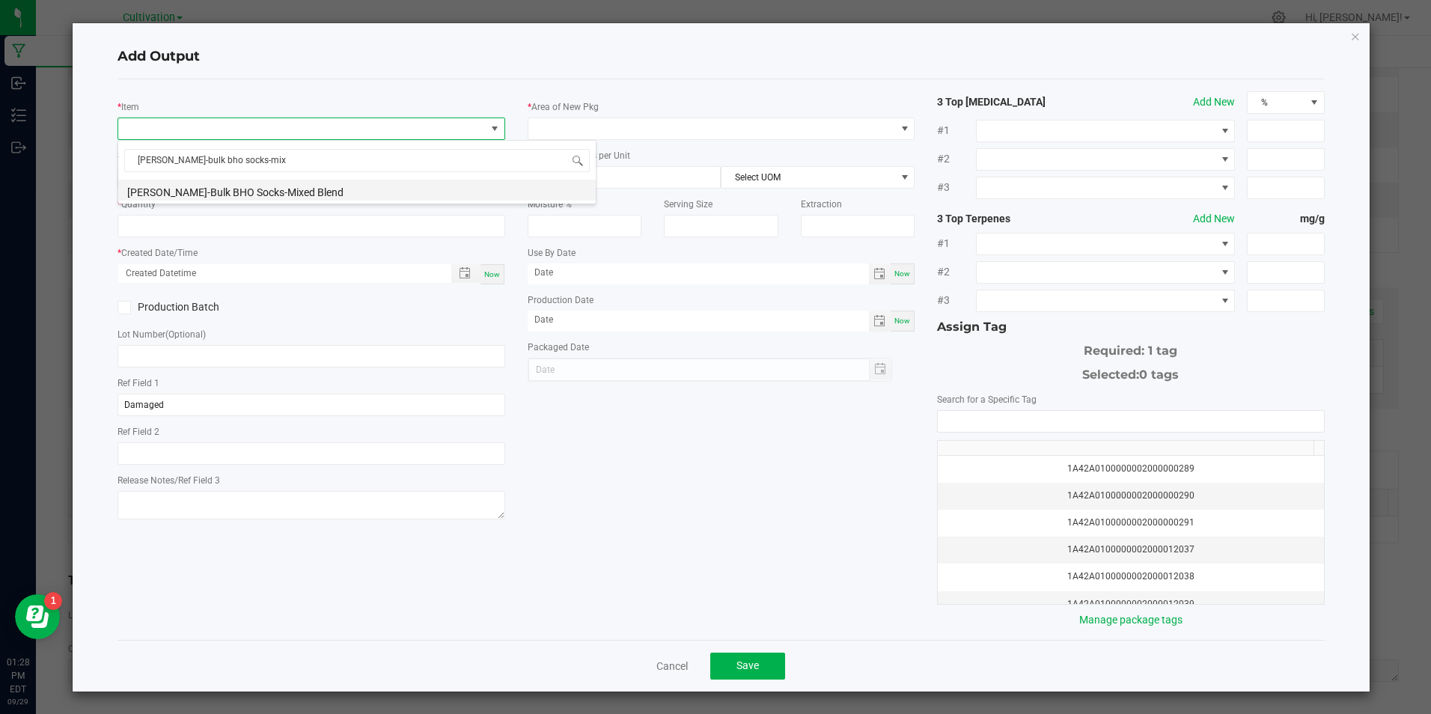
click at [235, 189] on li "[PERSON_NAME]-Bulk BHO Socks-Mixed Blend" at bounding box center [356, 190] width 477 height 21
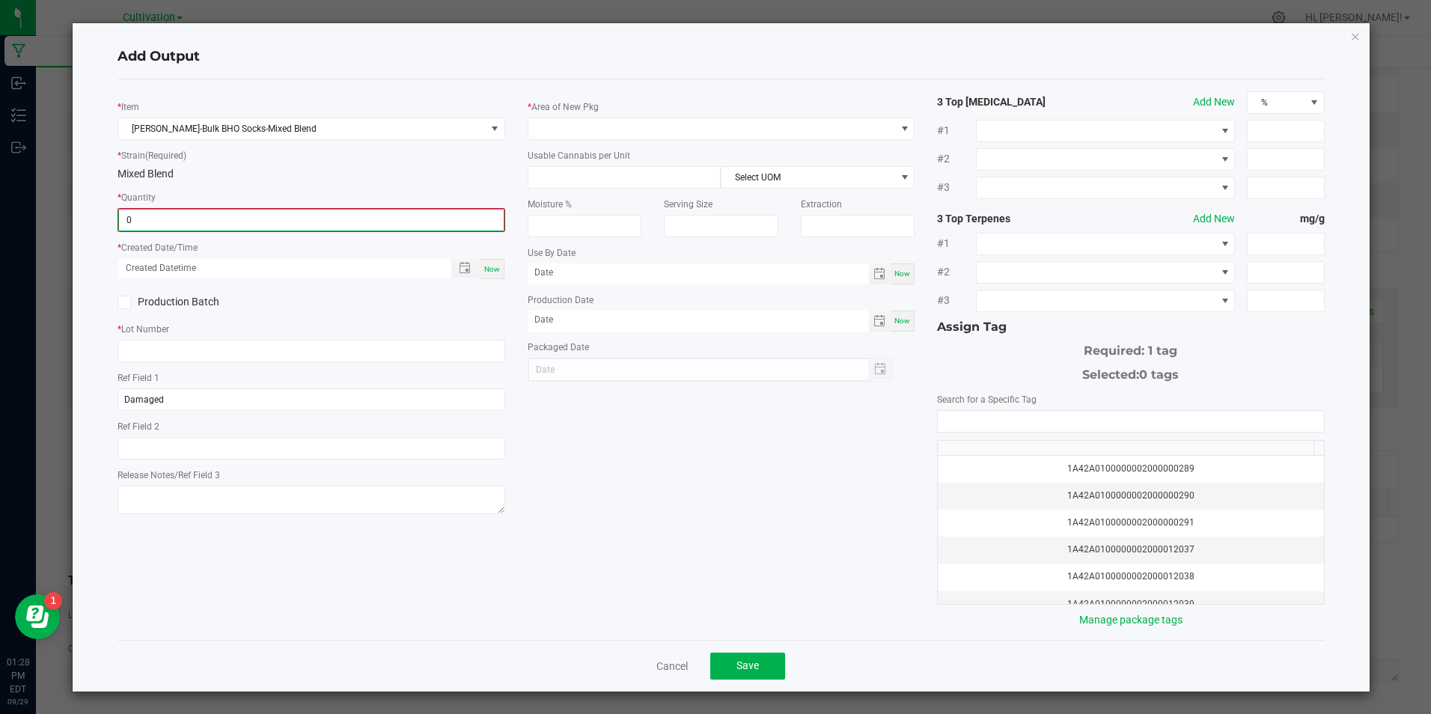
click at [236, 217] on input "0" at bounding box center [311, 219] width 384 height 21
type input "7559.4000 g"
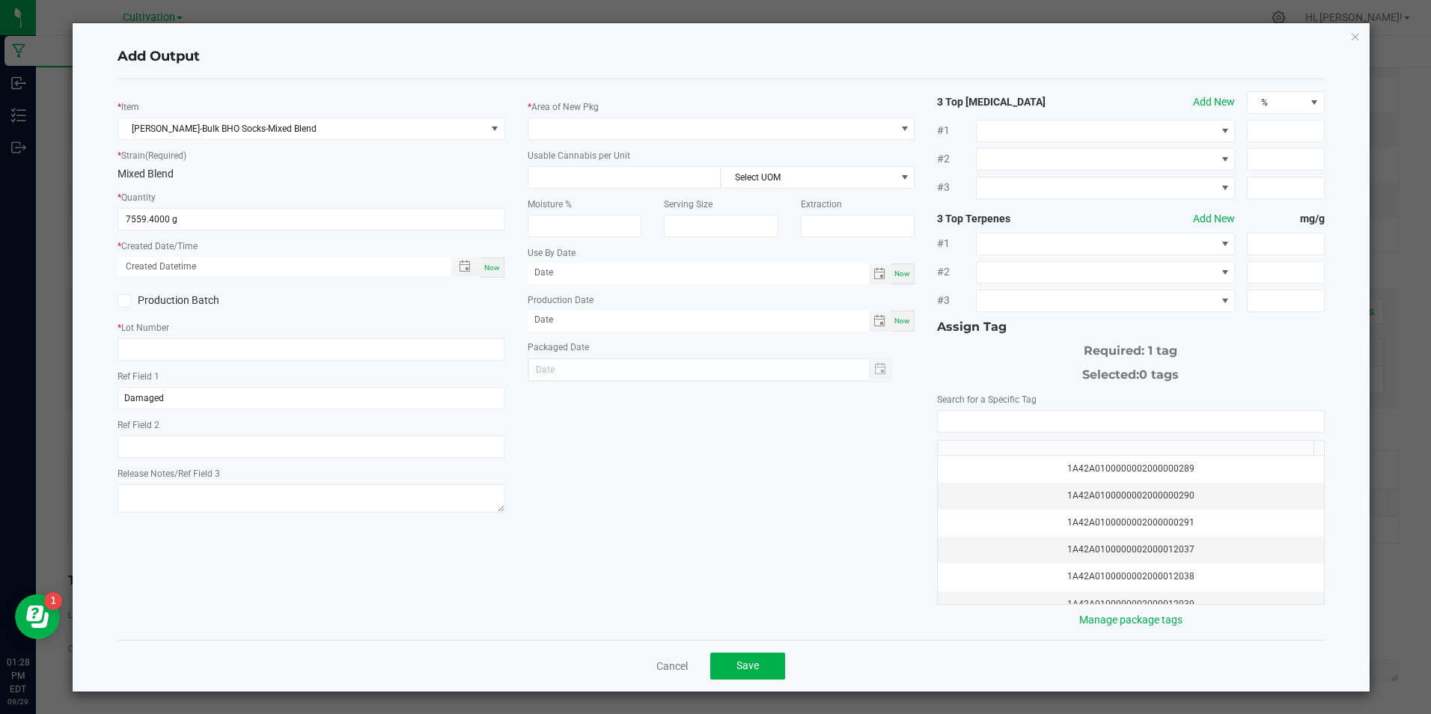
click at [492, 261] on div "Now" at bounding box center [492, 267] width 24 height 20
type input "[DATE] 1:28 PM"
type input "[DATE]"
click at [121, 308] on label "Production Batch" at bounding box center [208, 301] width 183 height 16
click at [0, 0] on input "Production Batch" at bounding box center [0, 0] width 0 height 0
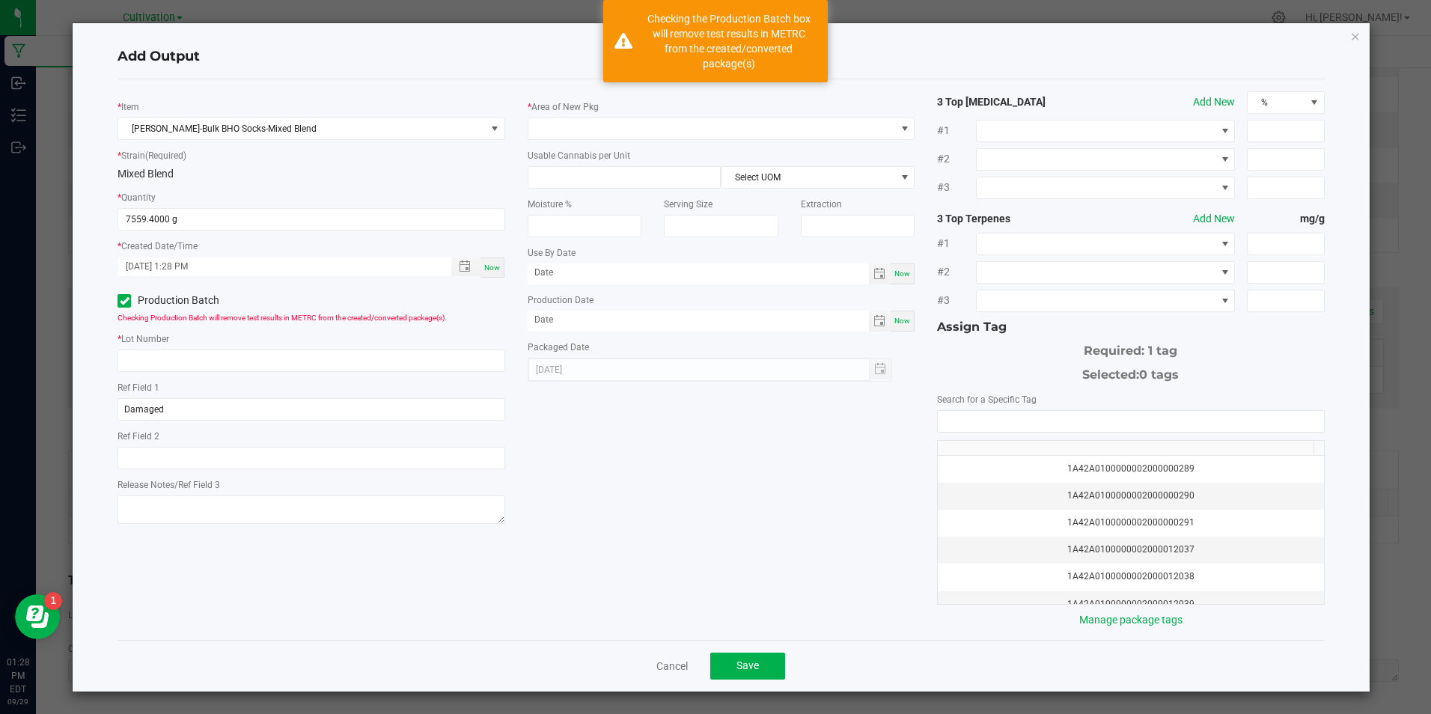
click at [182, 348] on div "* Lot Number" at bounding box center [310, 351] width 387 height 41
click at [186, 363] on input "text" at bounding box center [310, 360] width 387 height 22
paste input "[DATE] [MEDICAL_DATA] Extraction Material (4)"
type input "[DATE] [MEDICAL_DATA] Extraction Material (4)"
click at [206, 409] on input "Damaged" at bounding box center [310, 409] width 387 height 22
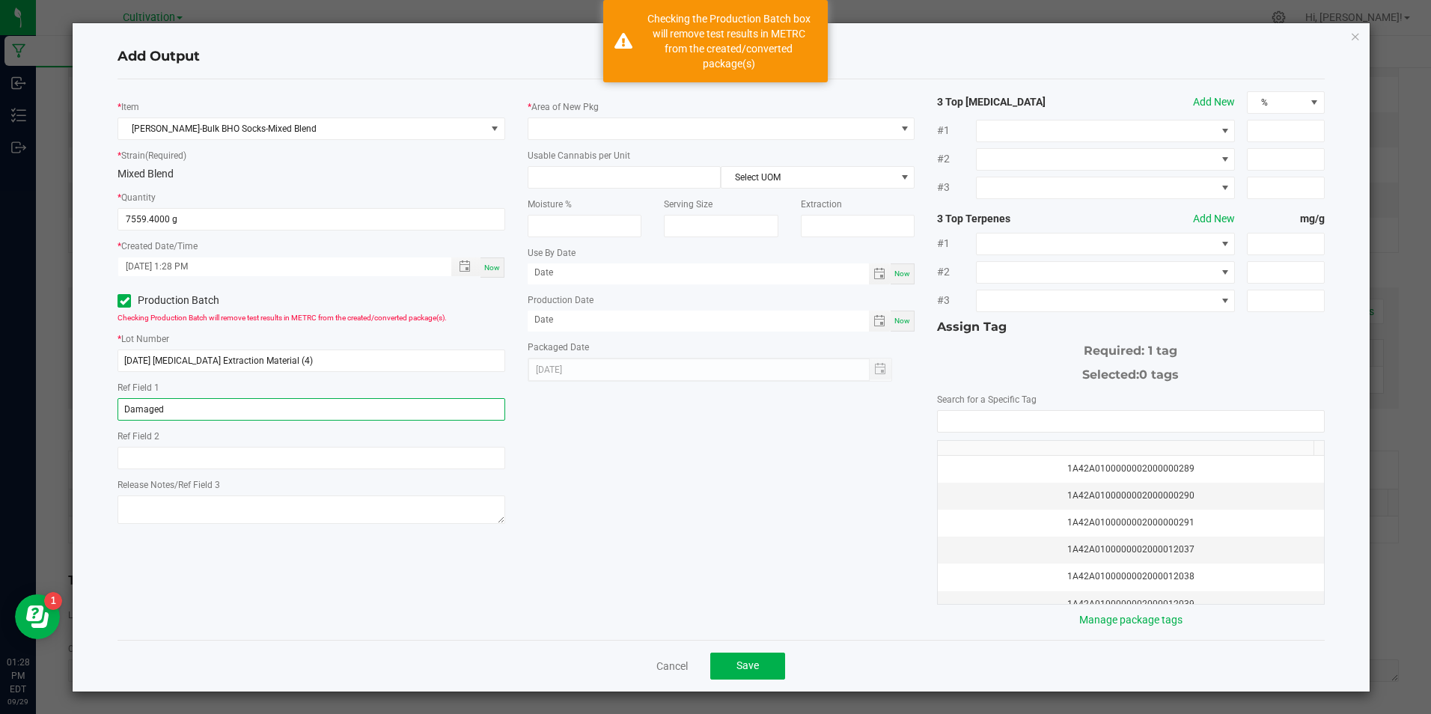
click at [206, 409] on input "Damaged" at bounding box center [310, 409] width 387 height 22
click at [599, 118] on span at bounding box center [711, 128] width 367 height 21
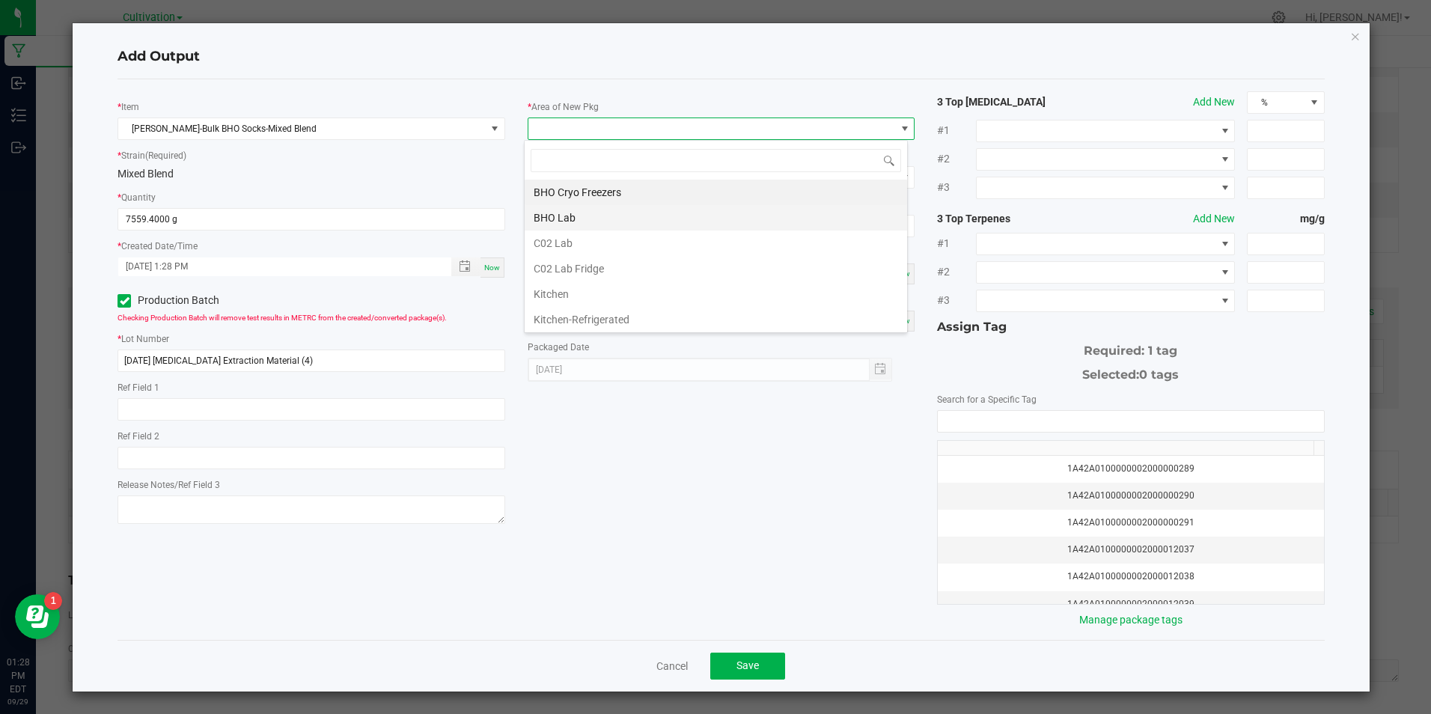
click at [619, 222] on li "BHO Lab" at bounding box center [715, 217] width 382 height 25
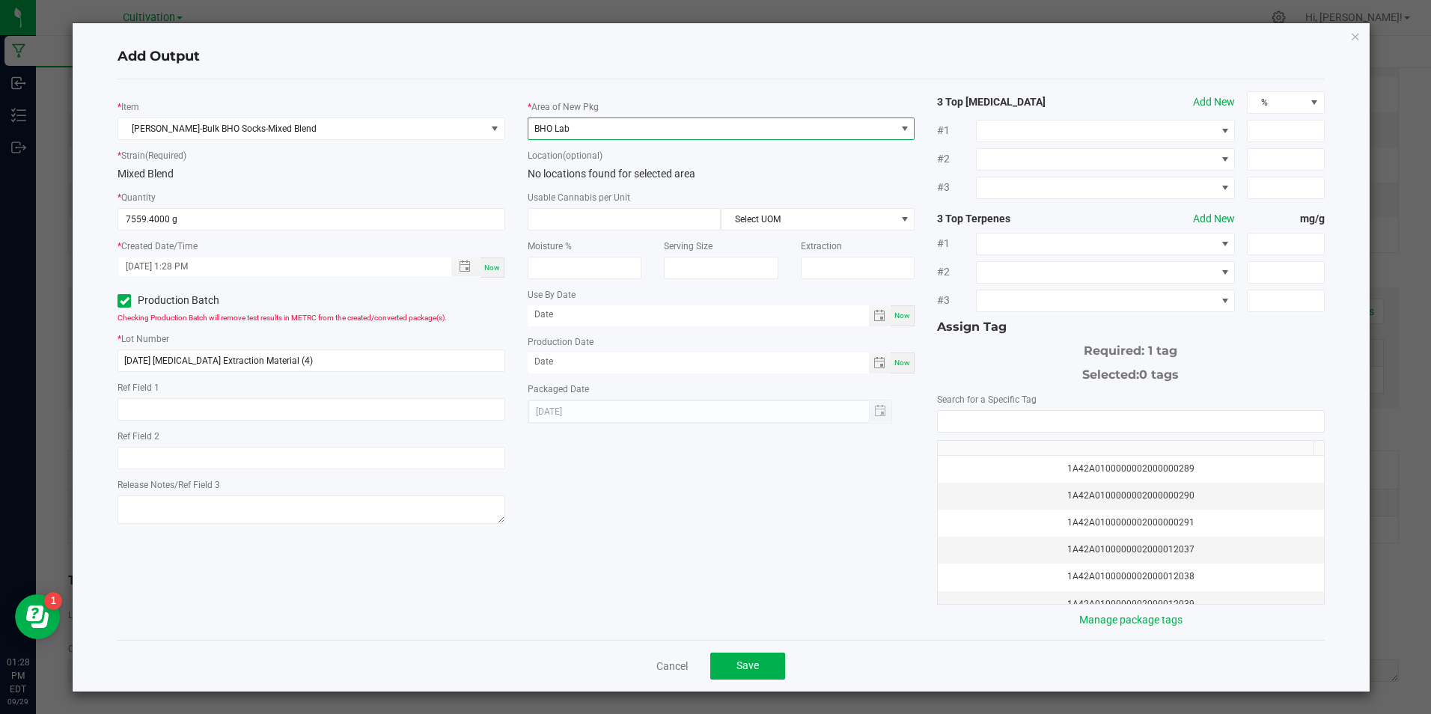
click at [619, 222] on input at bounding box center [624, 219] width 192 height 21
type input "1"
click at [763, 215] on span "Select UOM" at bounding box center [808, 219] width 174 height 21
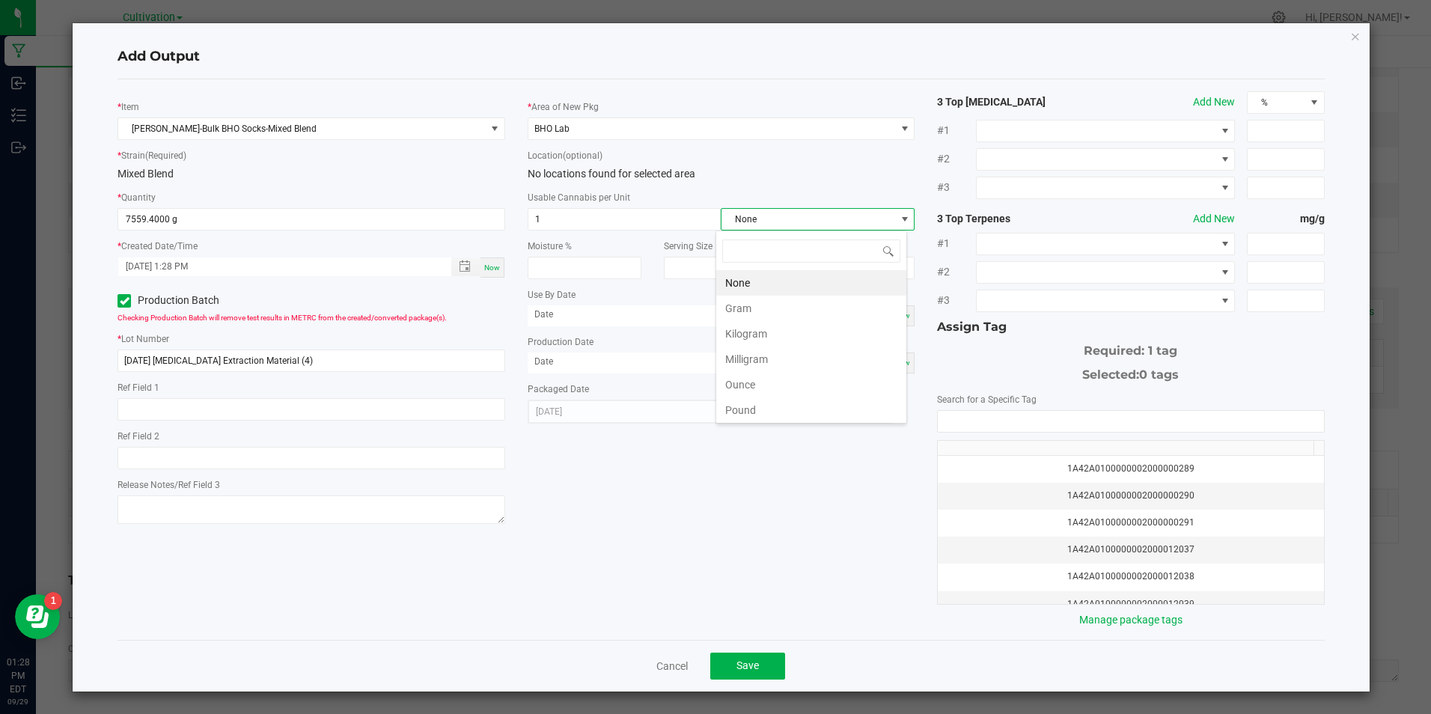
scroll to position [22, 192]
click at [774, 297] on li "Gram" at bounding box center [811, 308] width 190 height 25
click at [894, 358] on span "Now" at bounding box center [902, 362] width 16 height 8
type input "[DATE]"
click at [1071, 410] on kendo-autocomplete at bounding box center [1130, 421] width 387 height 22
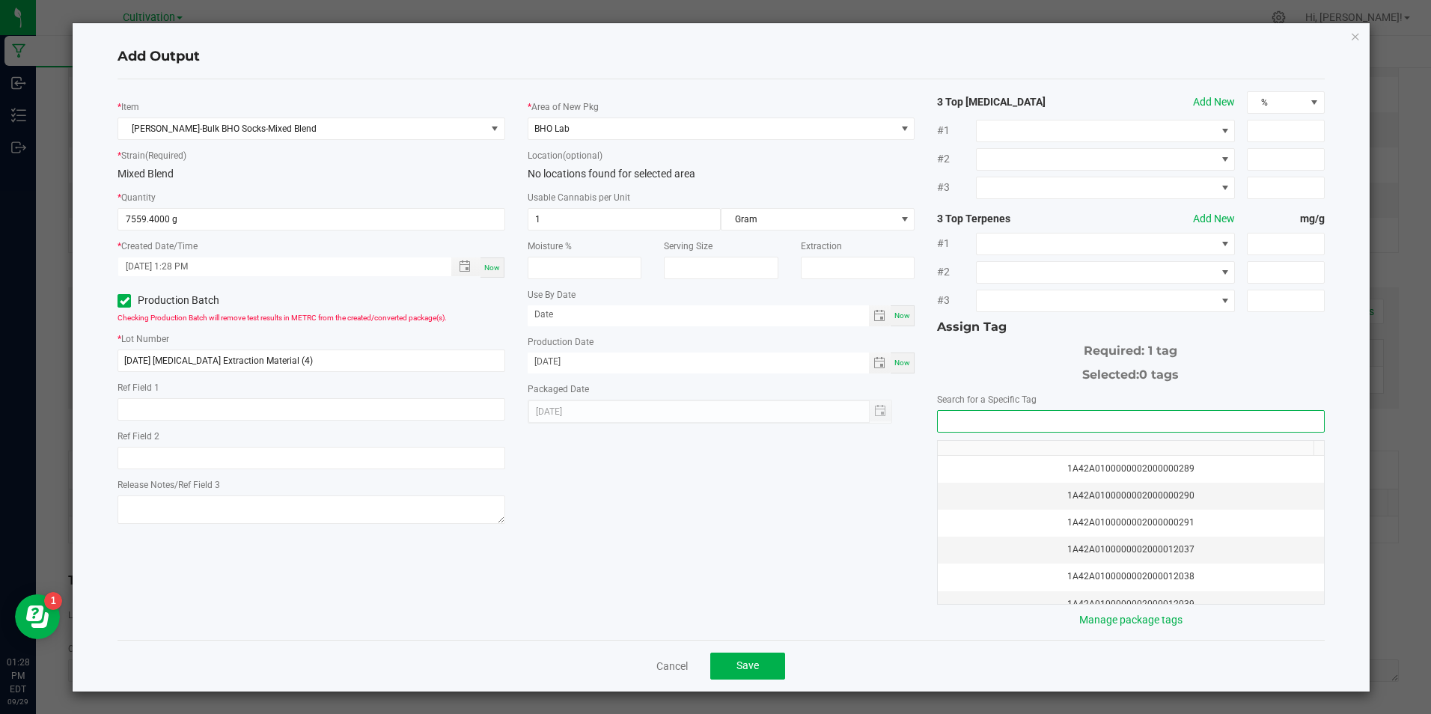
click at [1077, 423] on input "NO DATA FOUND" at bounding box center [1129, 421] width 385 height 21
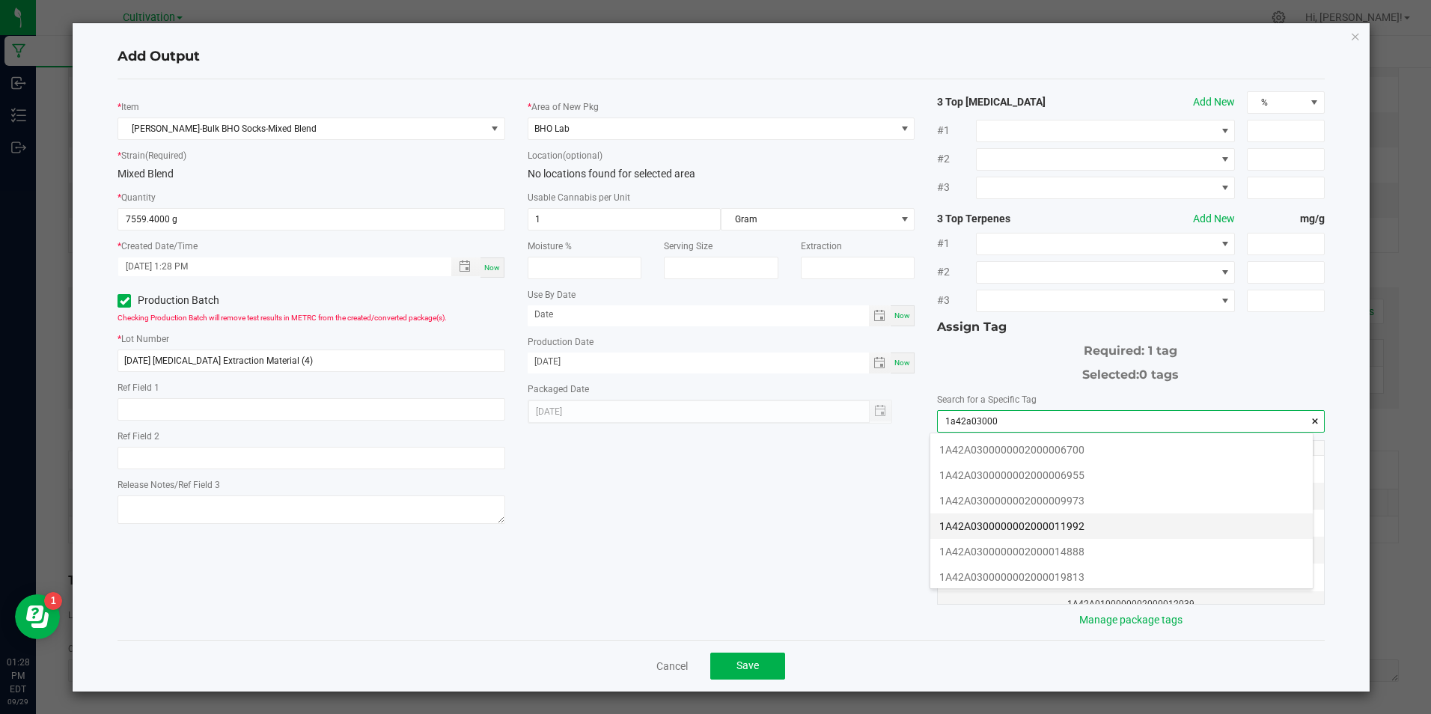
scroll to position [150, 0]
click at [1109, 570] on li "1A42A0300000002000034048" at bounding box center [1121, 578] width 382 height 25
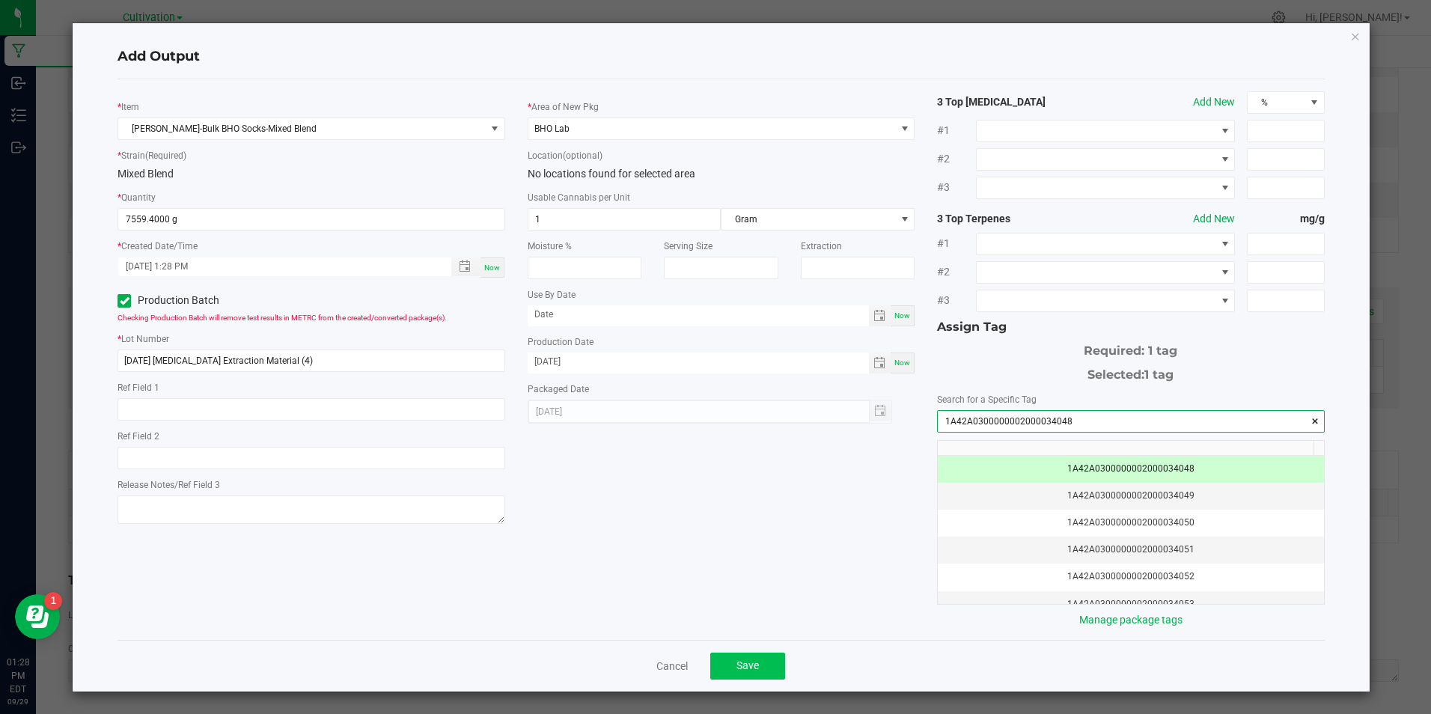
type input "1A42A0300000002000034048"
click at [736, 663] on span "Save" at bounding box center [747, 665] width 22 height 12
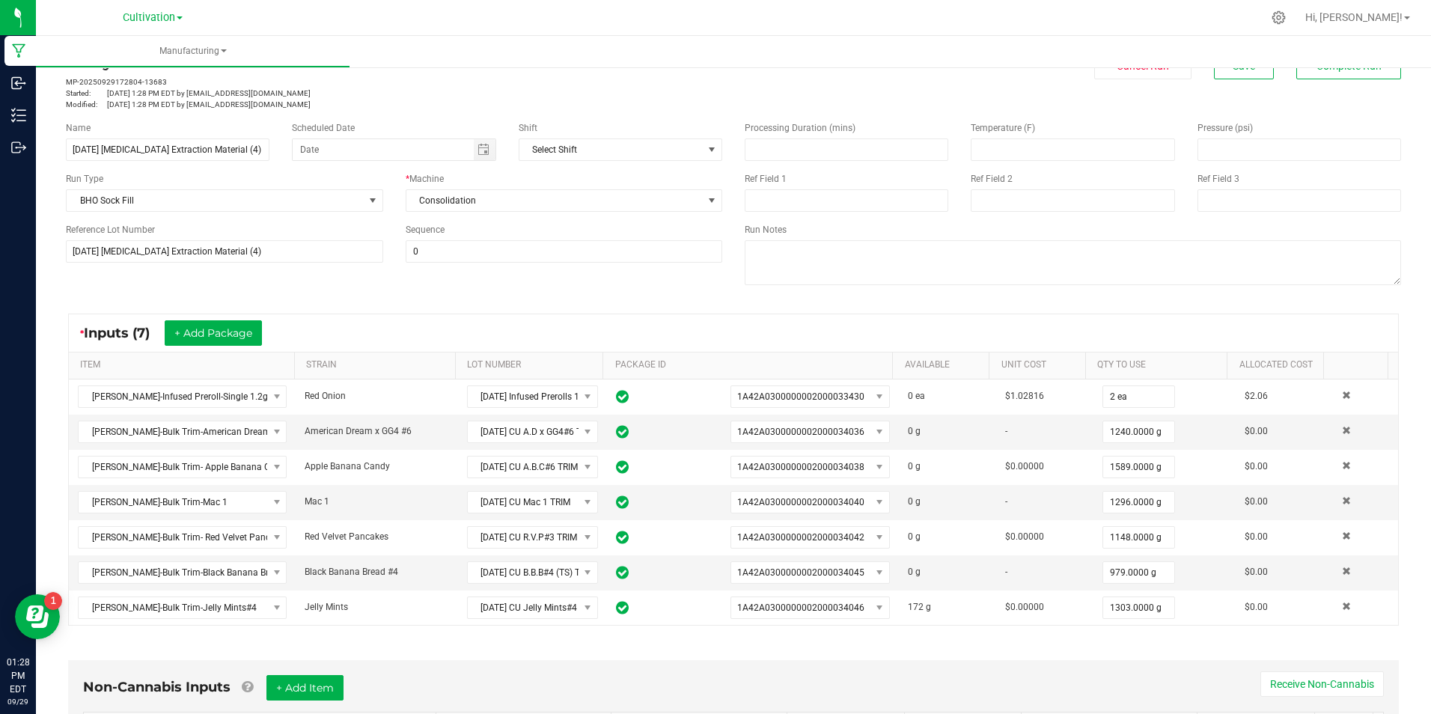
scroll to position [46, 0]
click at [1234, 71] on span "Save" at bounding box center [1243, 67] width 22 height 12
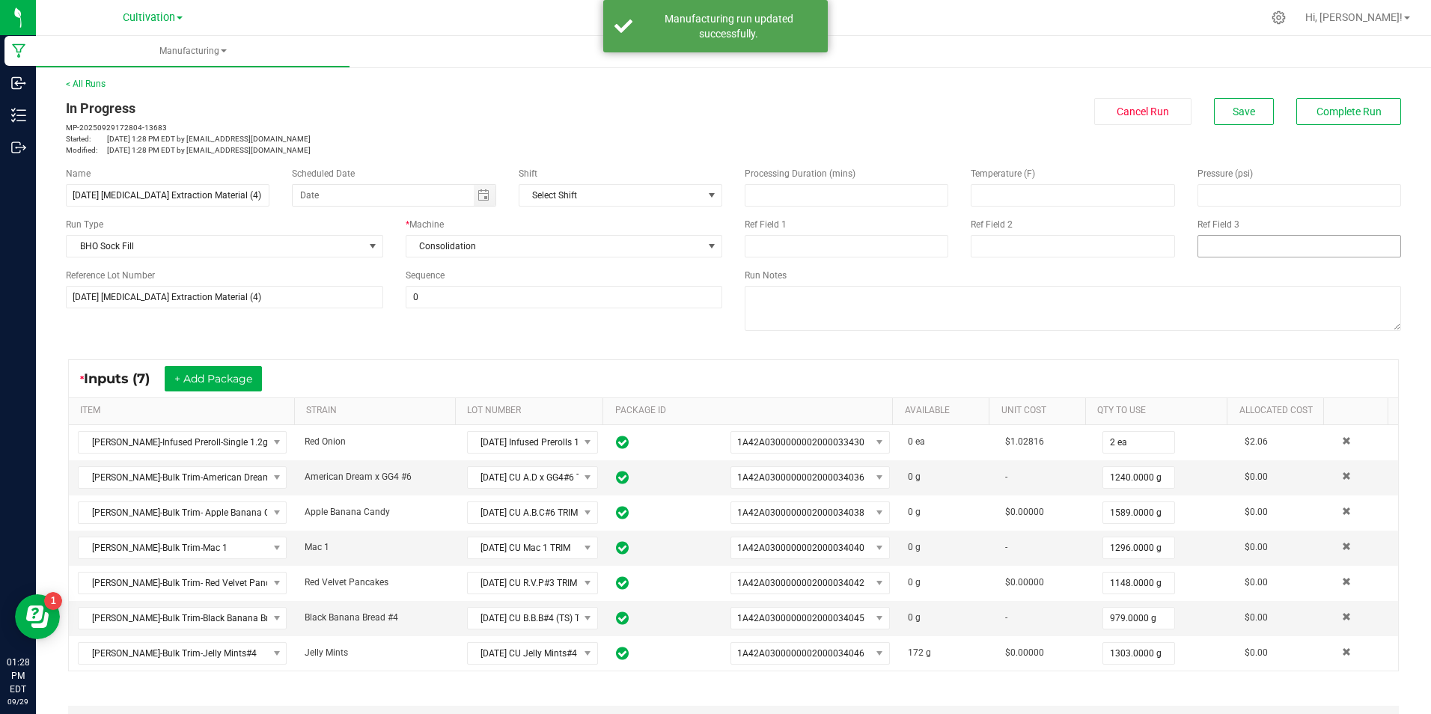
scroll to position [0, 0]
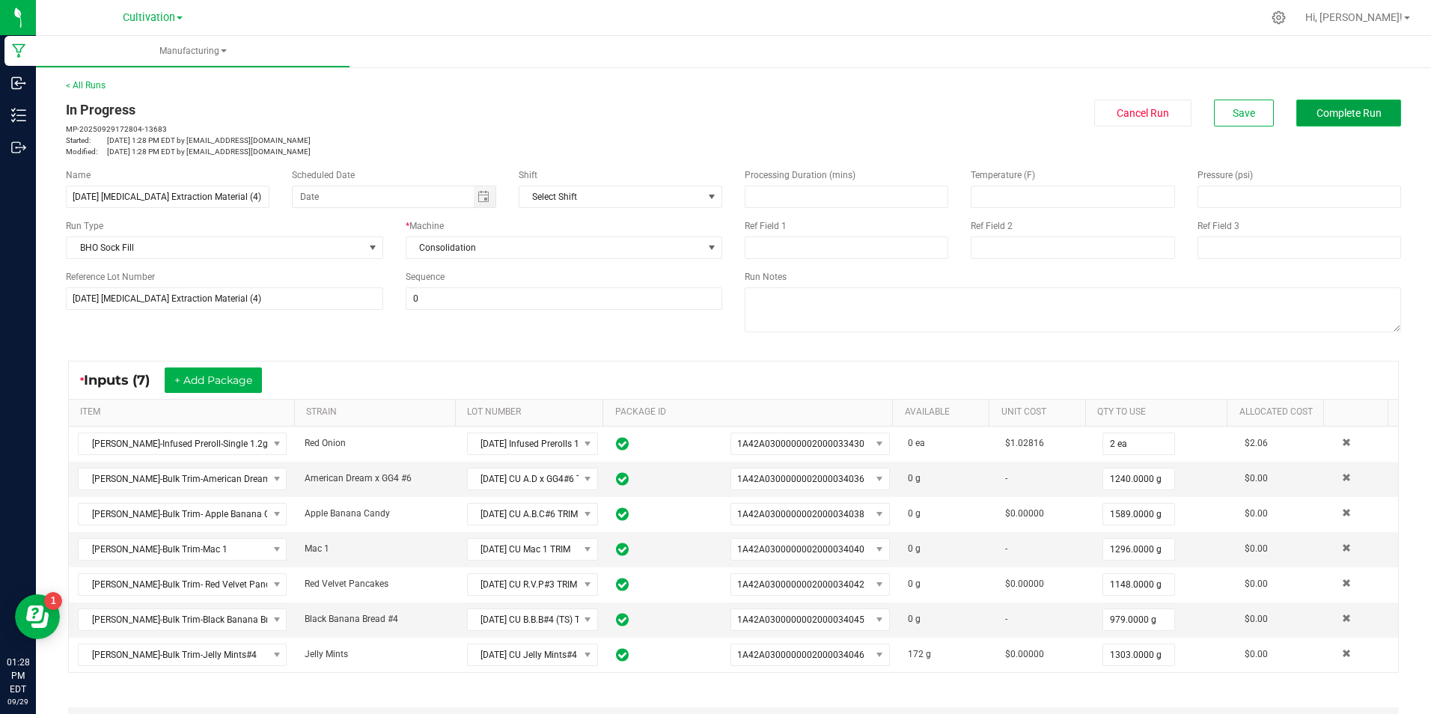
click at [1308, 122] on button "Complete Run" at bounding box center [1348, 113] width 105 height 27
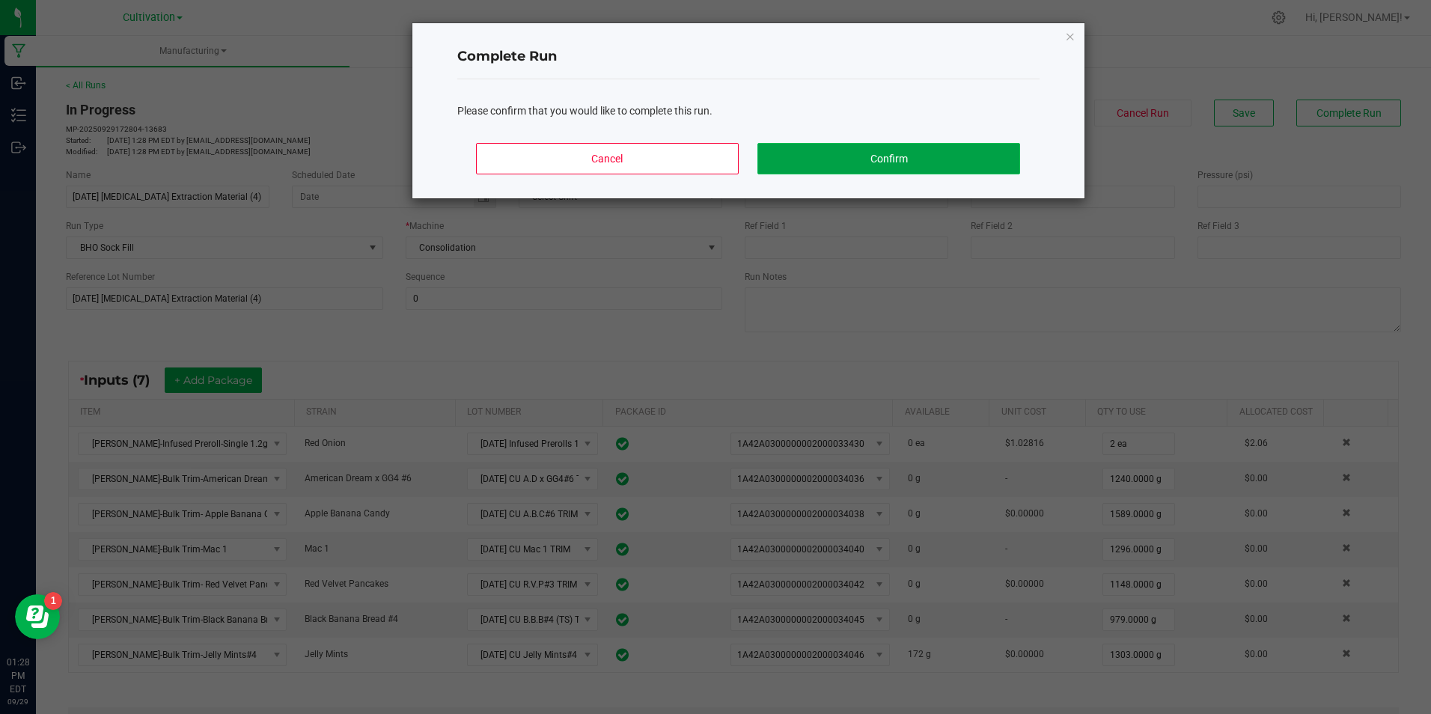
click at [958, 150] on button "Confirm" at bounding box center [888, 158] width 262 height 31
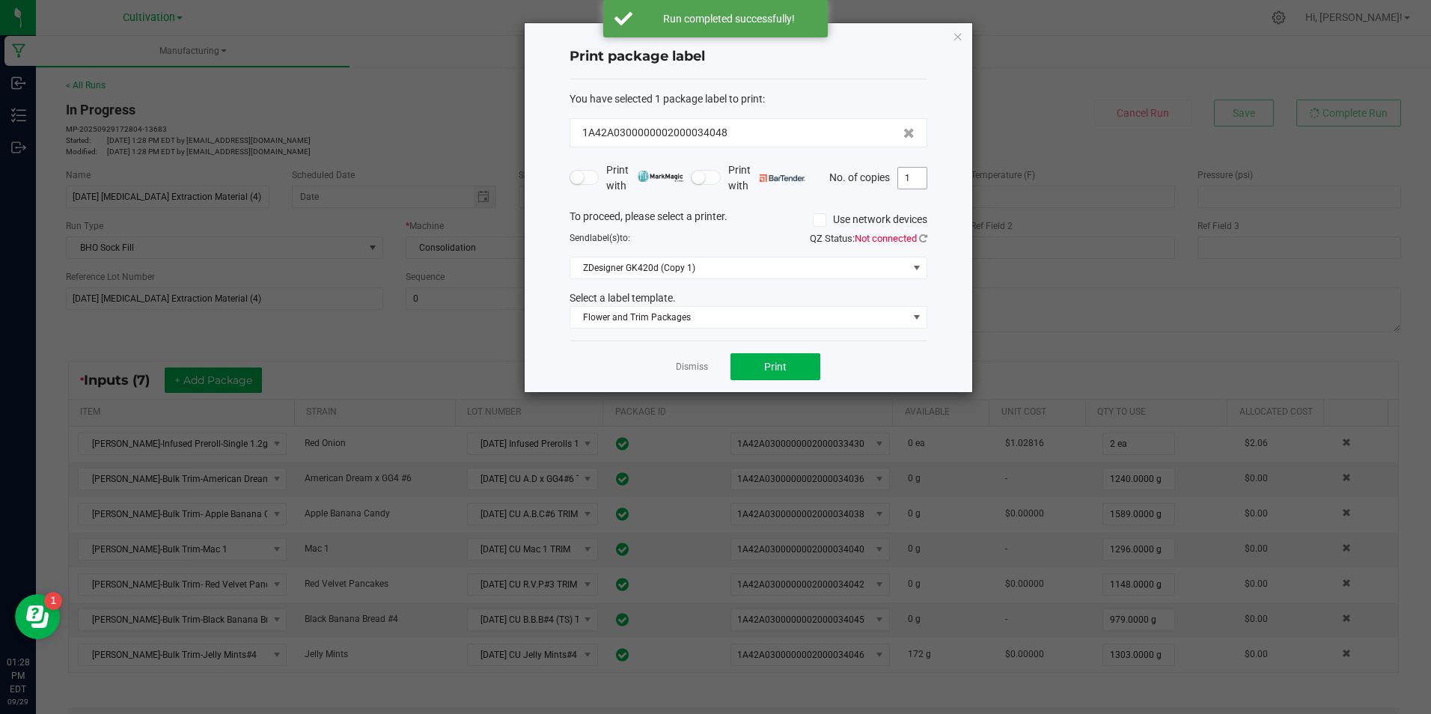
click at [917, 179] on input "1" at bounding box center [912, 178] width 28 height 21
type input "3"
click at [804, 370] on button "Print" at bounding box center [775, 366] width 90 height 27
click at [688, 361] on link "Dismiss" at bounding box center [692, 367] width 32 height 13
